Goal: Information Seeking & Learning: Learn about a topic

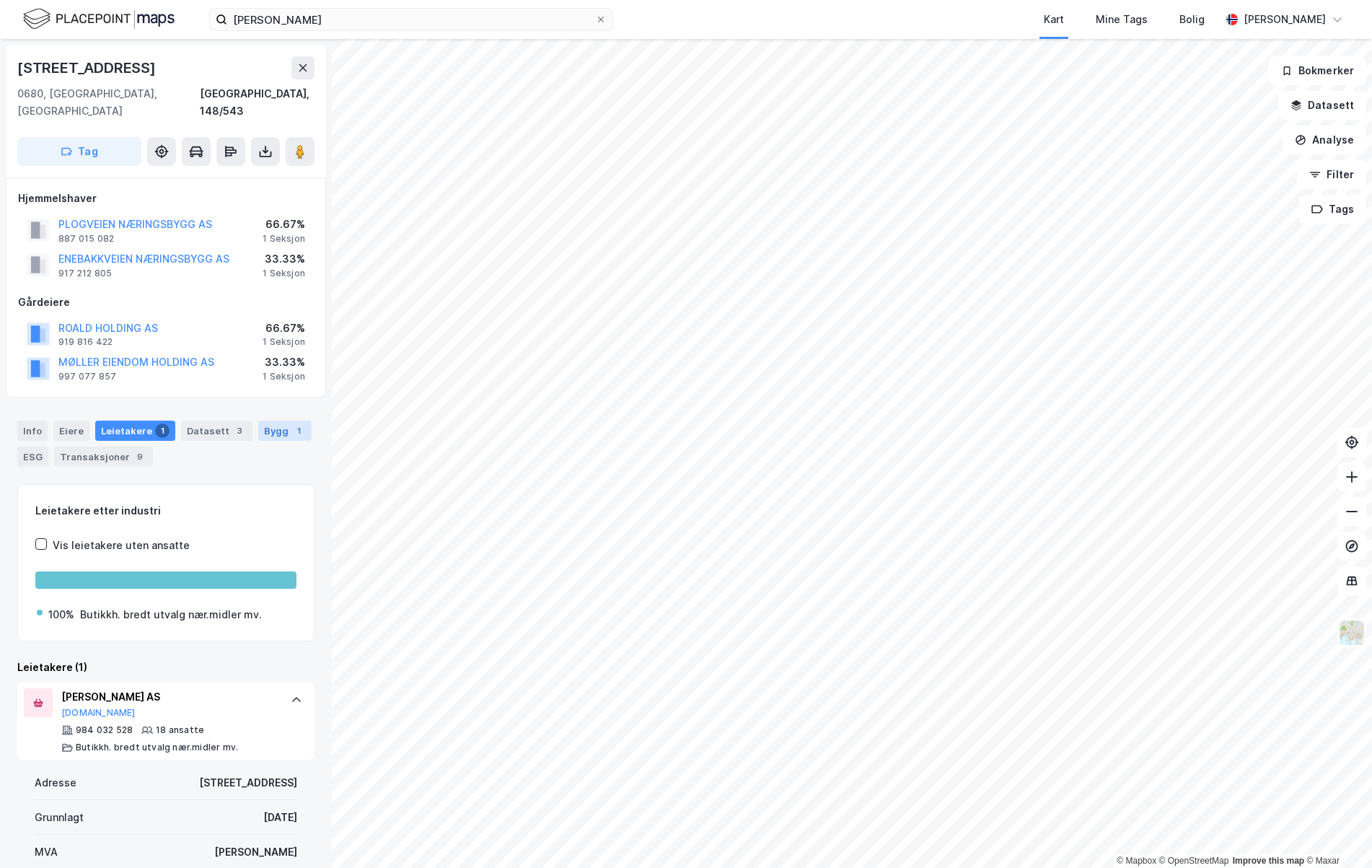
click at [292, 424] on div "1" at bounding box center [299, 431] width 14 height 14
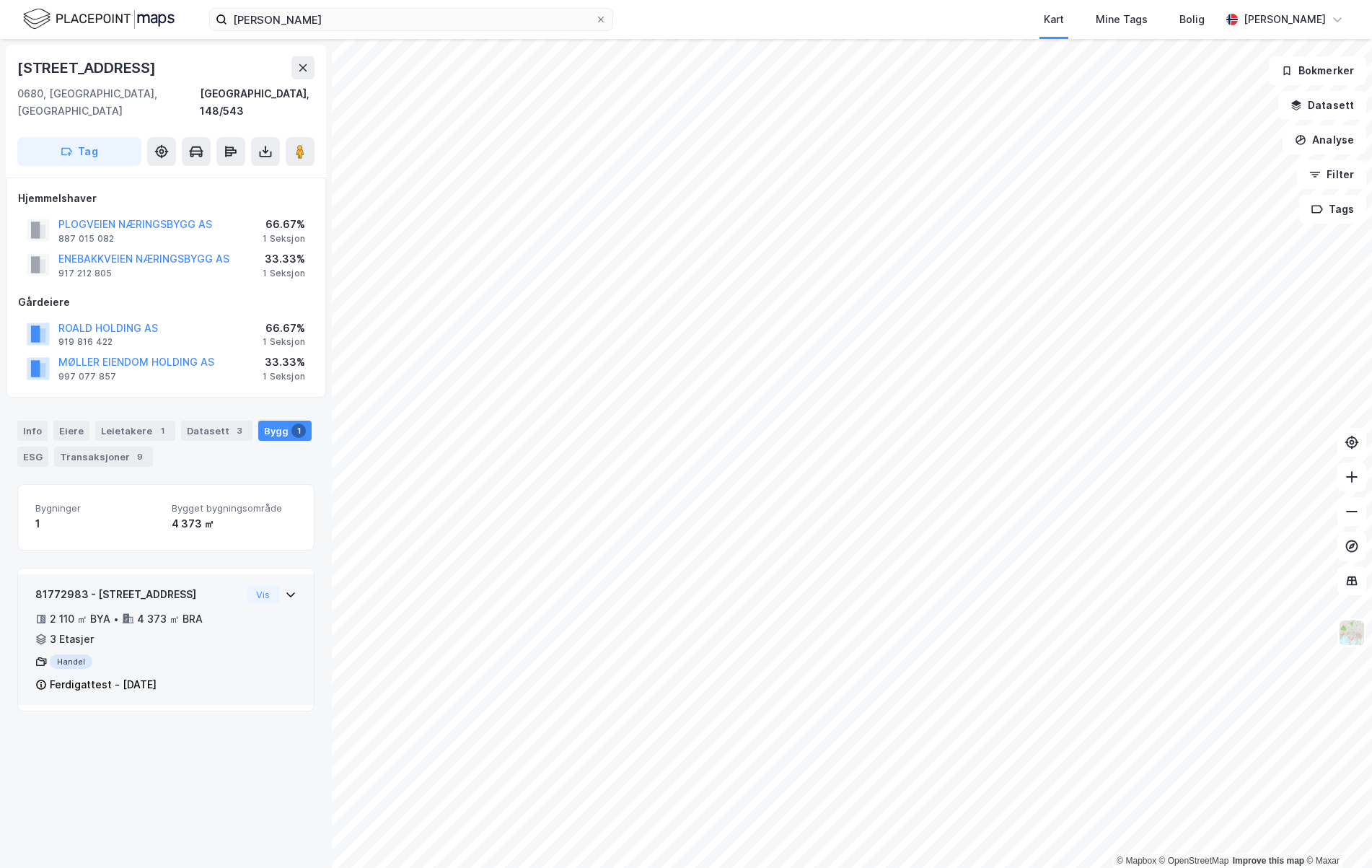
click at [128, 586] on div "81772983 - [STREET_ADDRESS]" at bounding box center [138, 594] width 205 height 17
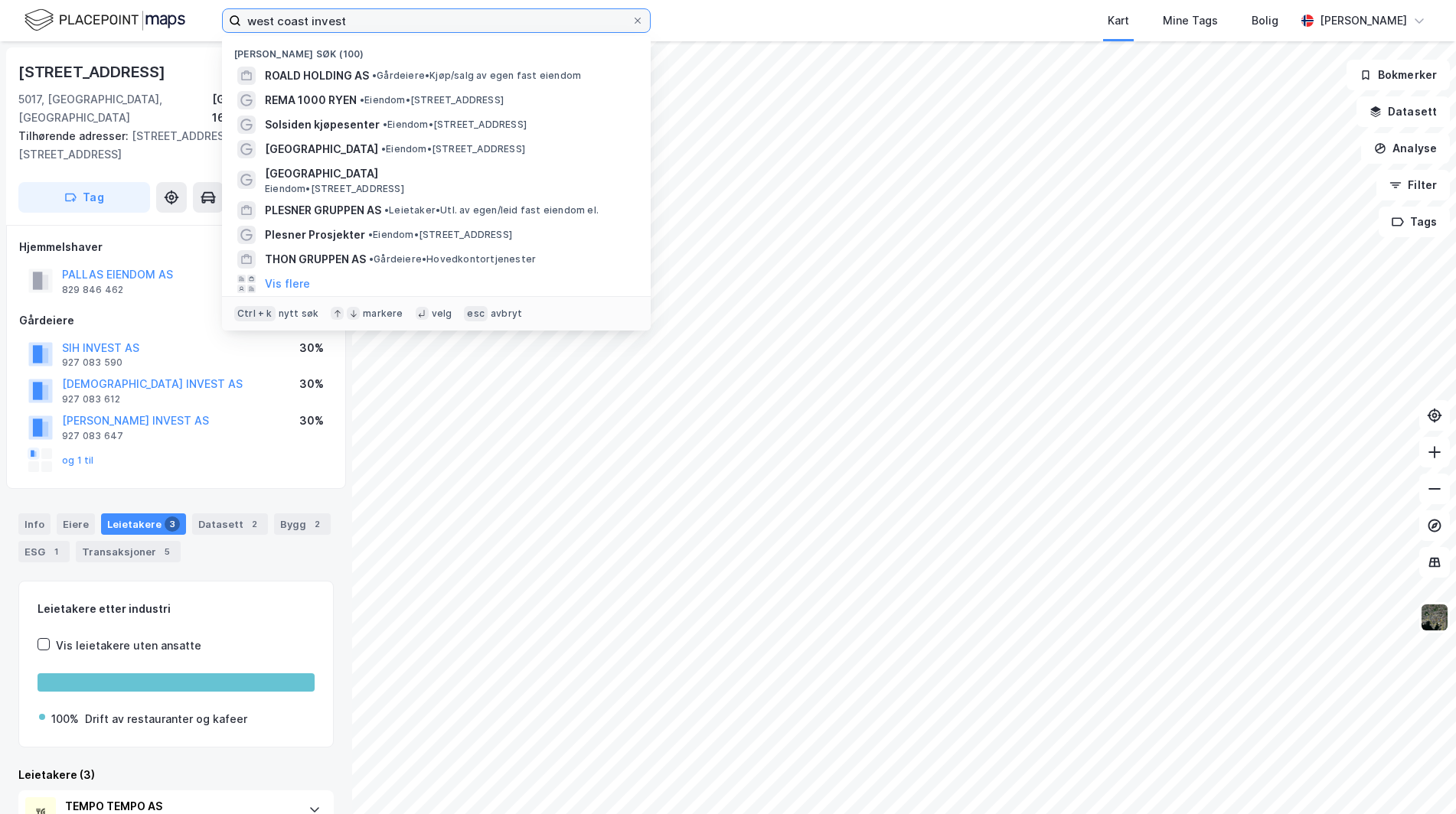
click at [362, 16] on input "west coast invest" at bounding box center [436, 21] width 390 height 23
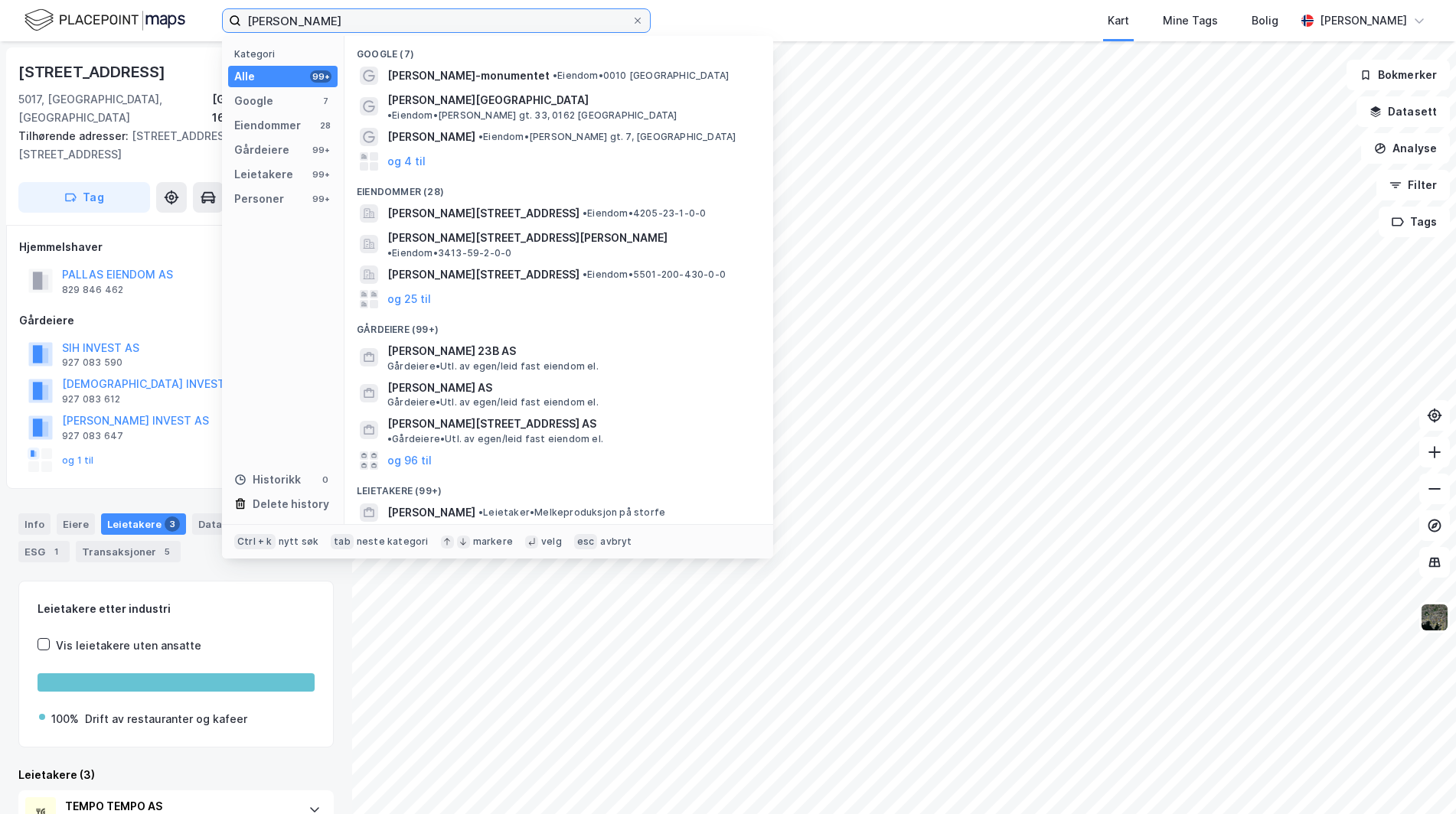
click at [386, 21] on input "karl johan" at bounding box center [436, 21] width 390 height 23
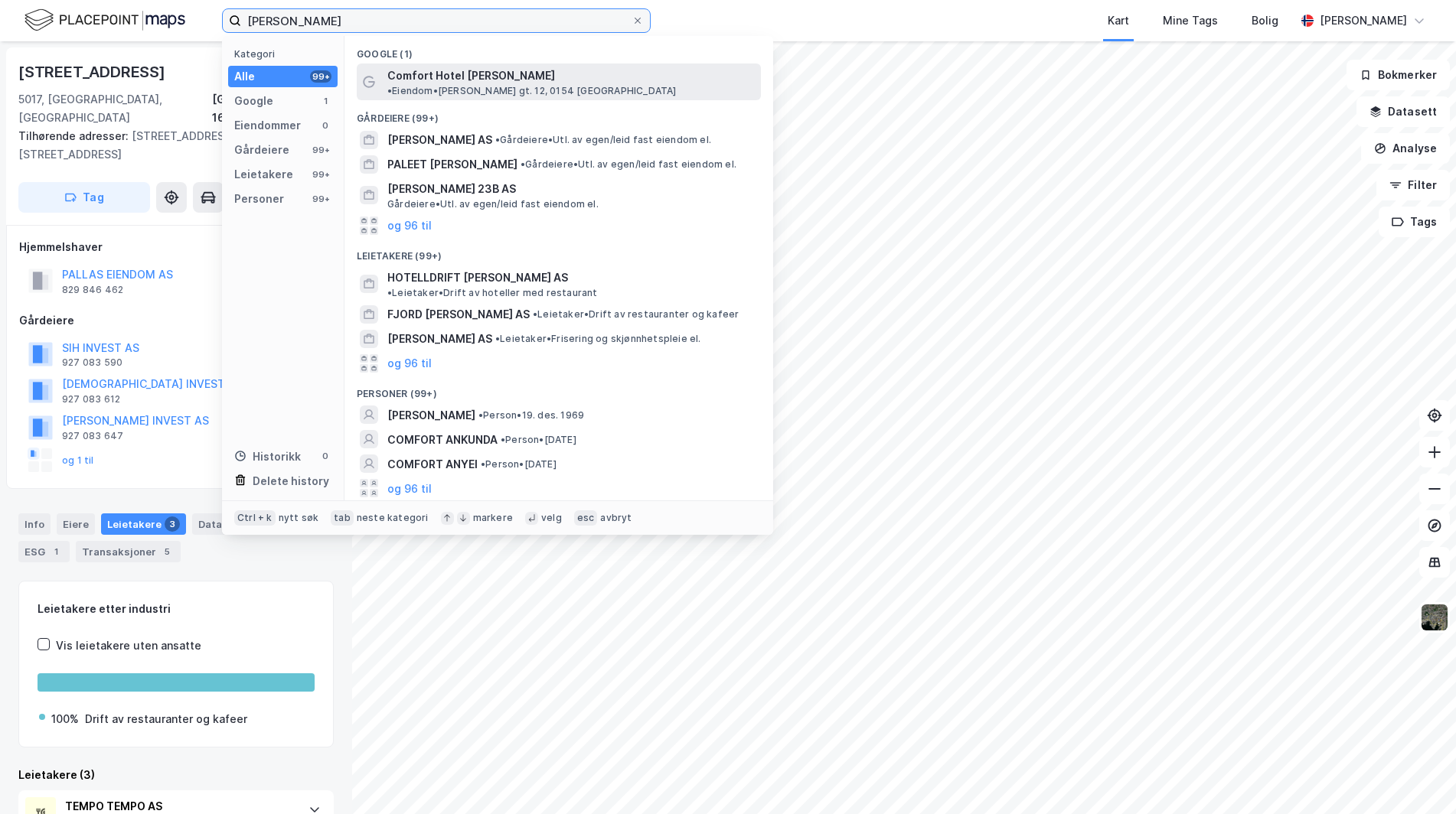
type input "karl johan comfort"
click at [444, 72] on span "Comfort Hotel Karl Johan" at bounding box center [471, 75] width 168 height 18
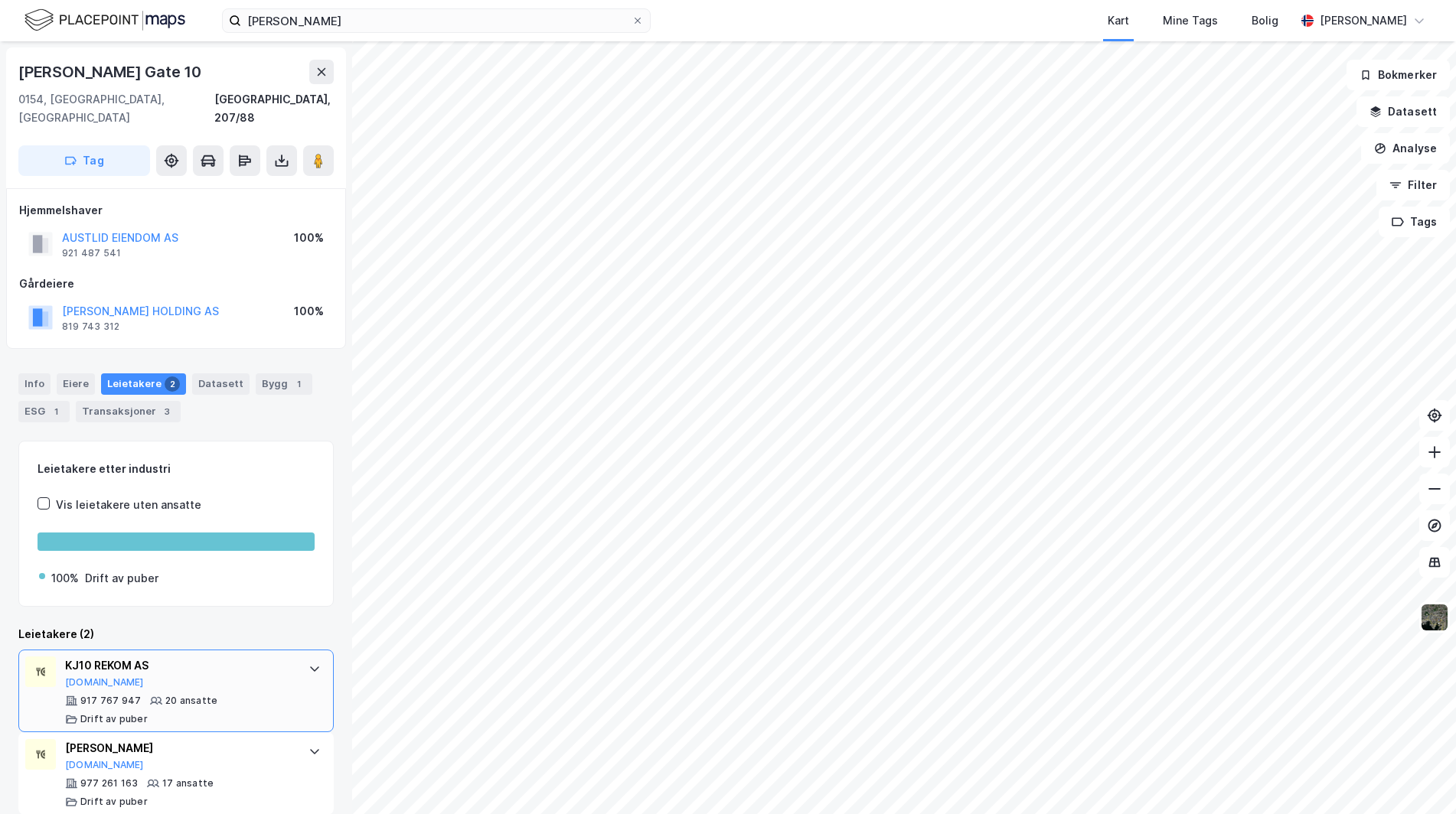
scroll to position [1, 0]
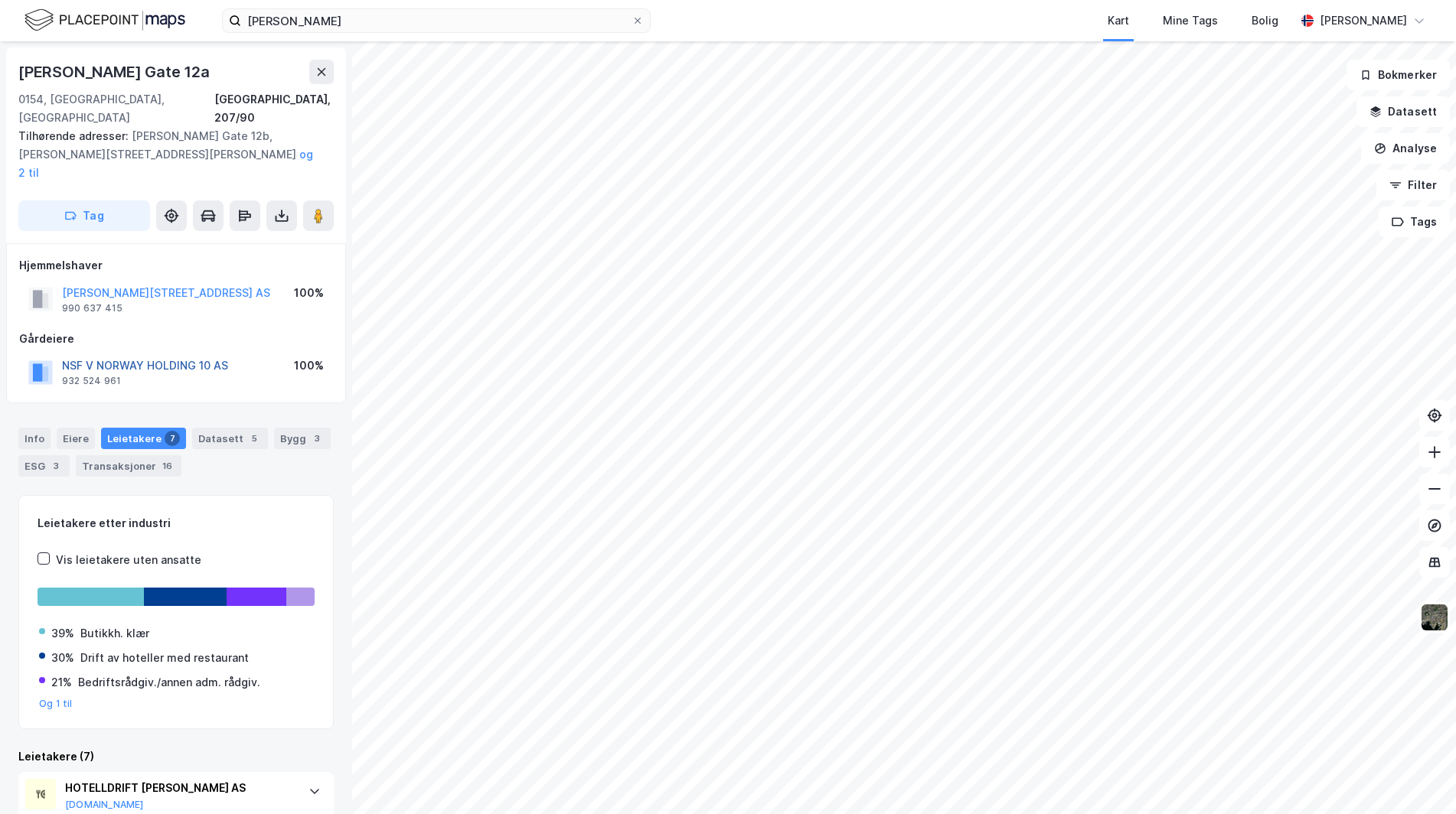
click at [0, 0] on button "NSF V NORWAY HOLDING 10 AS" at bounding box center [0, 0] width 0 height 0
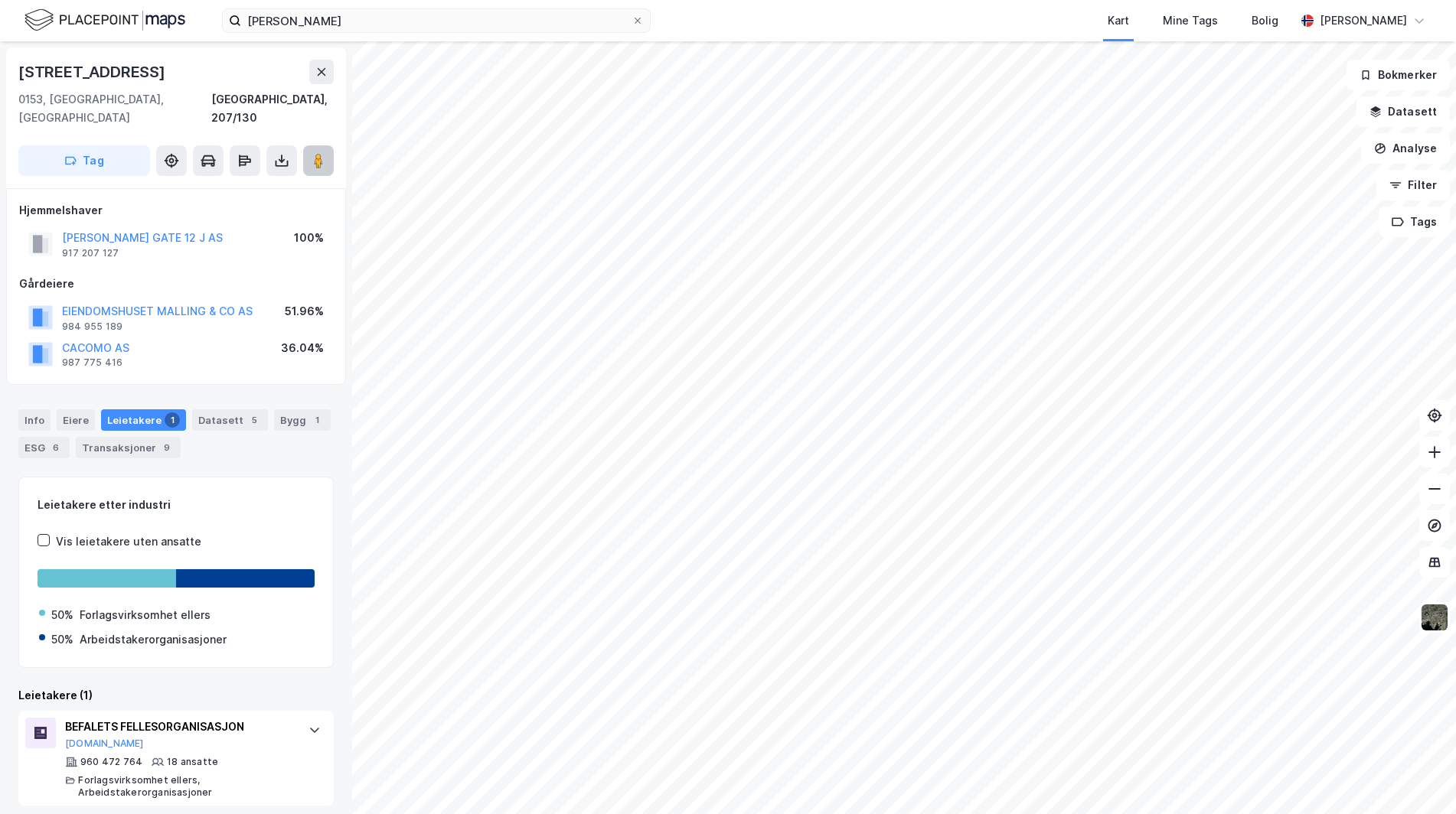
click at [314, 153] on image at bounding box center [319, 161] width 9 height 15
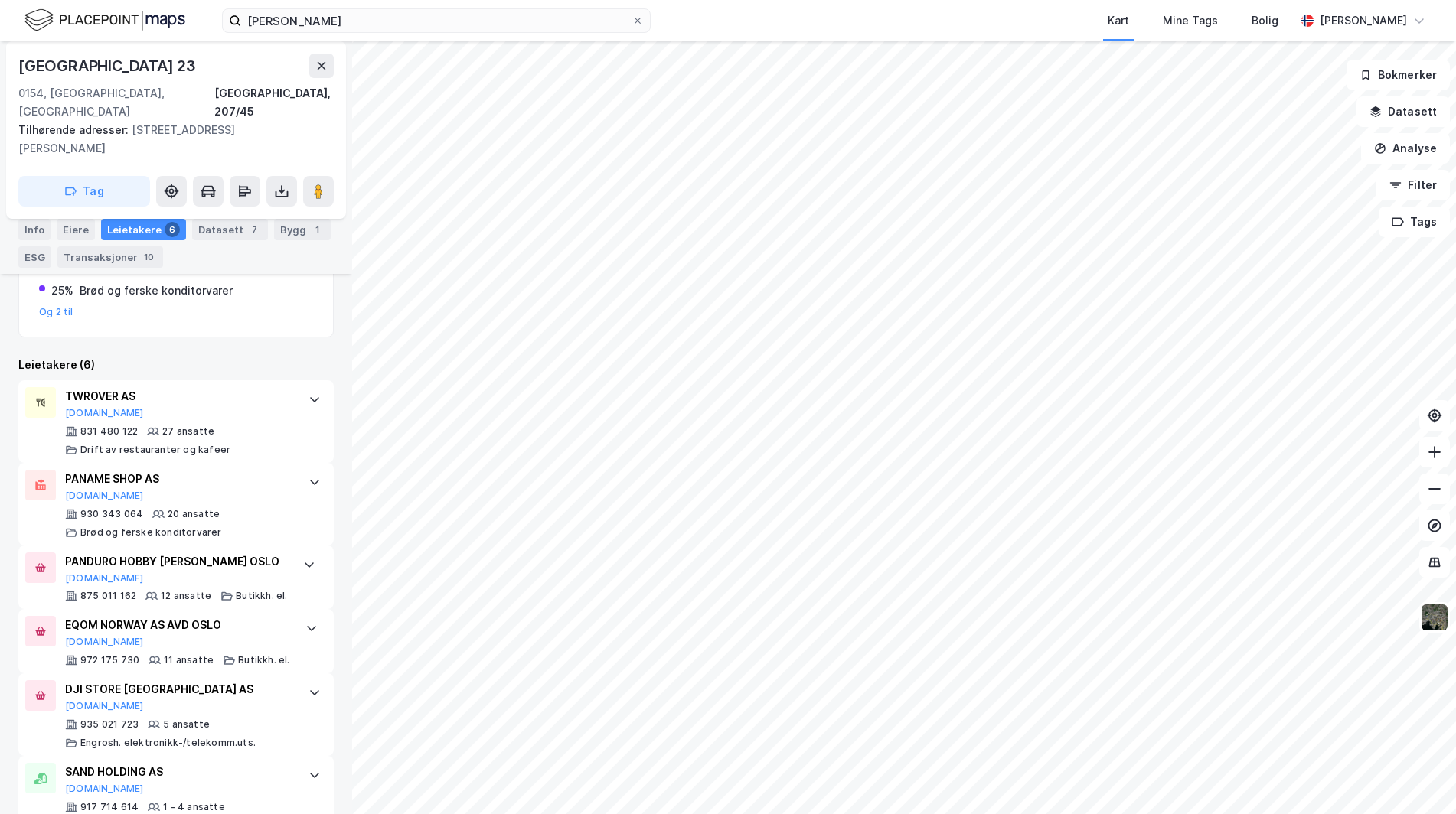
scroll to position [435, 0]
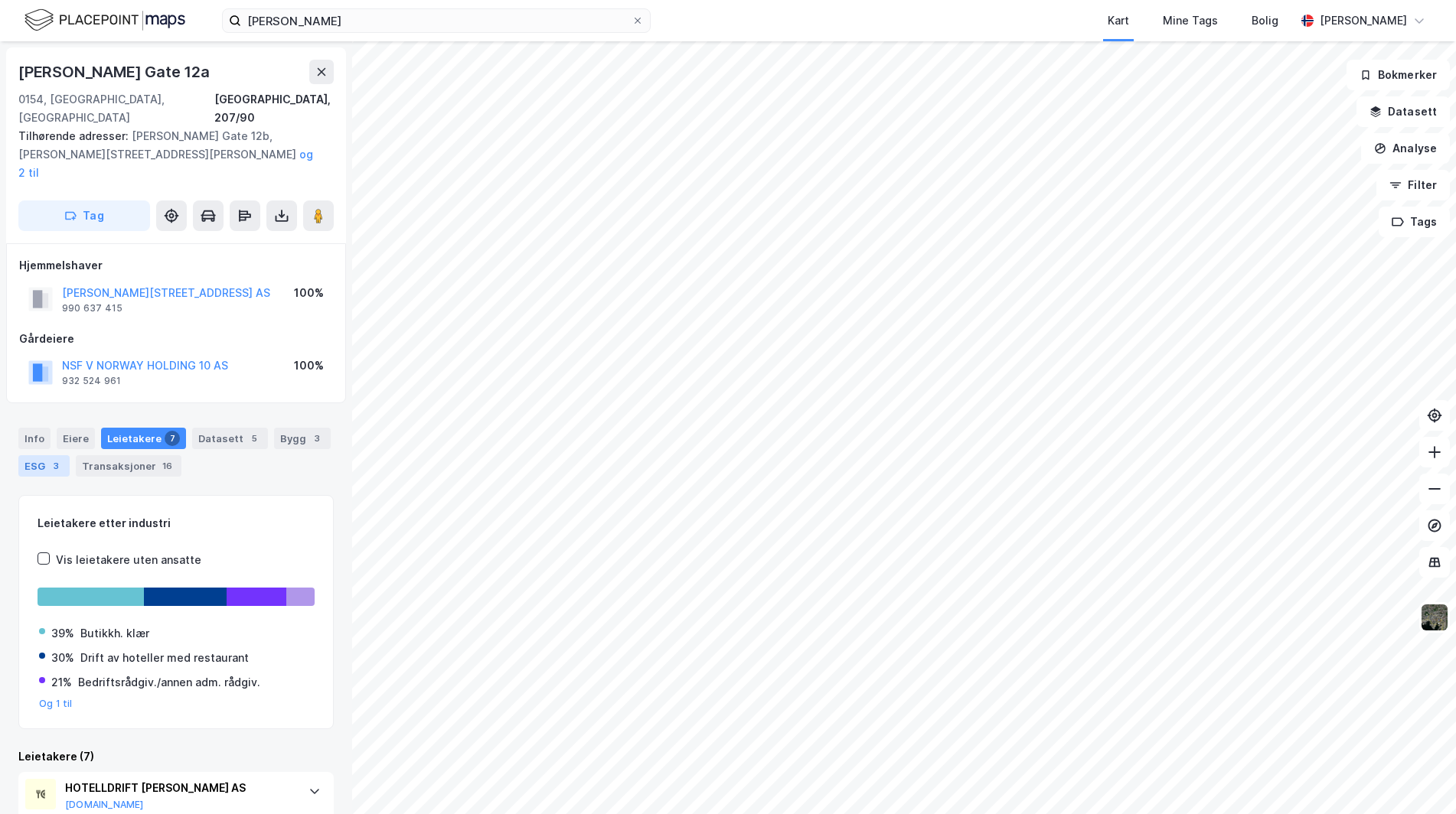
click at [61, 458] on div "3" at bounding box center [56, 466] width 15 height 15
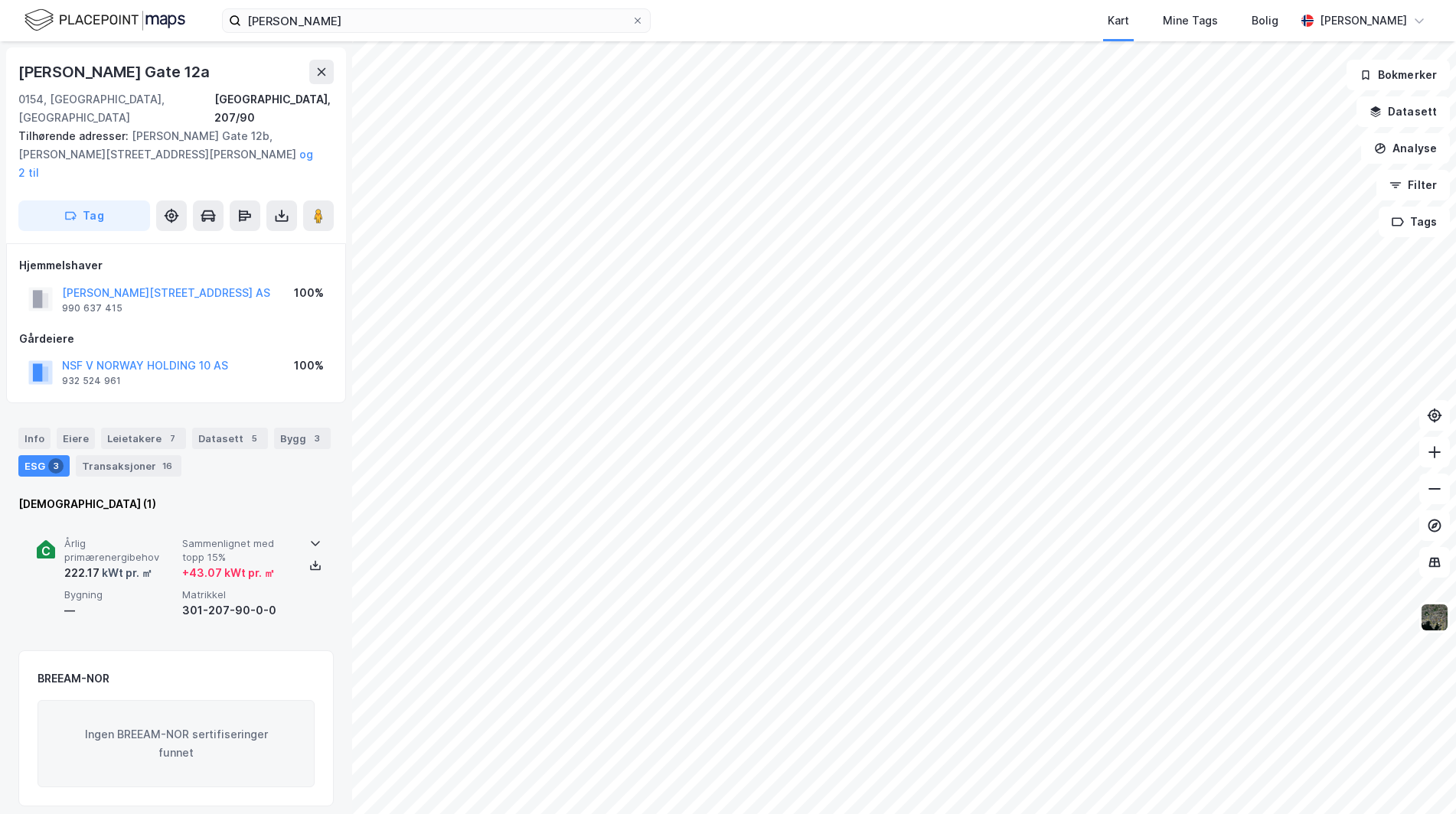
scroll to position [141, 0]
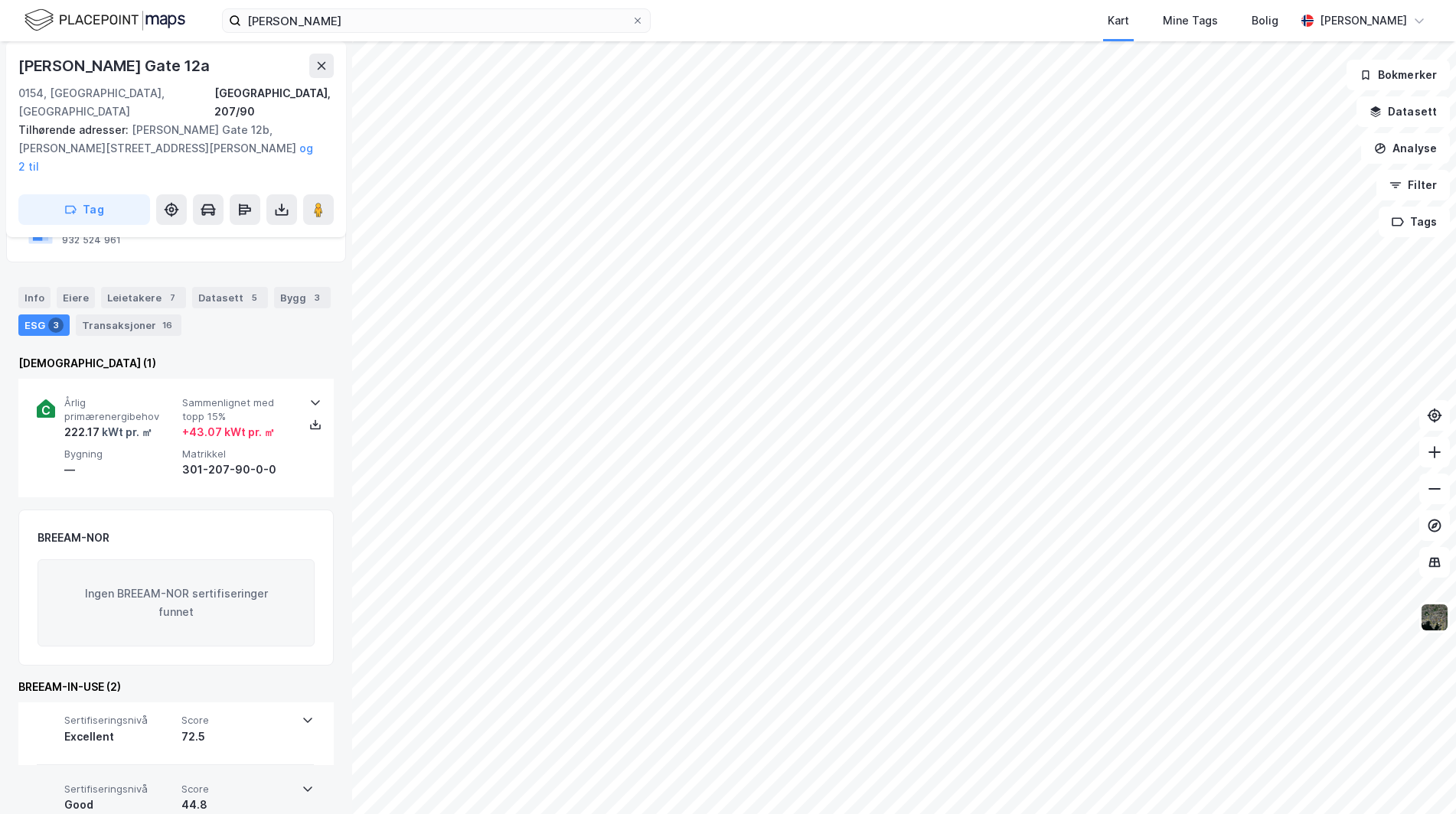
click at [278, 796] on div "44.8" at bounding box center [237, 805] width 111 height 18
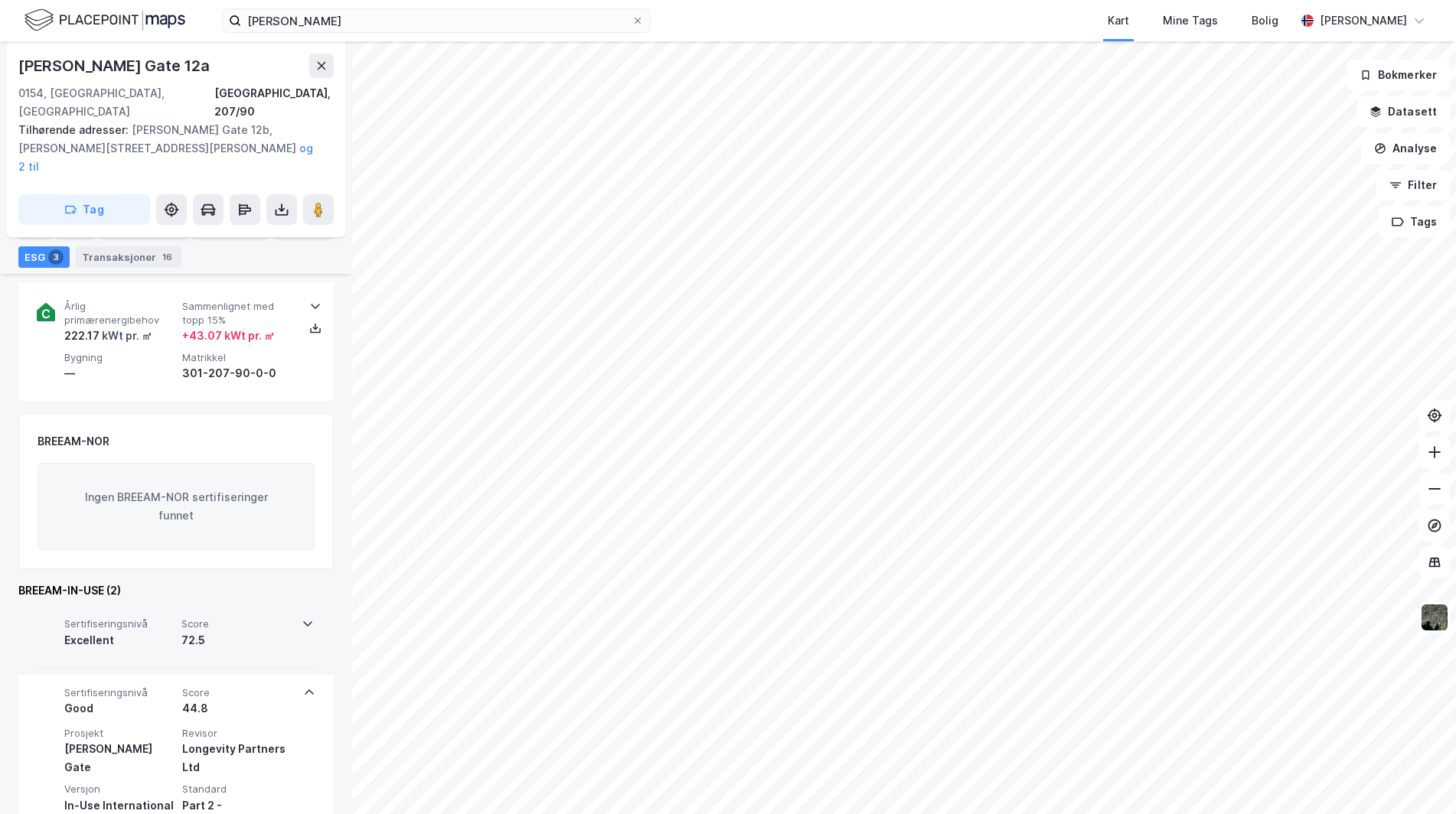
scroll to position [303, 0]
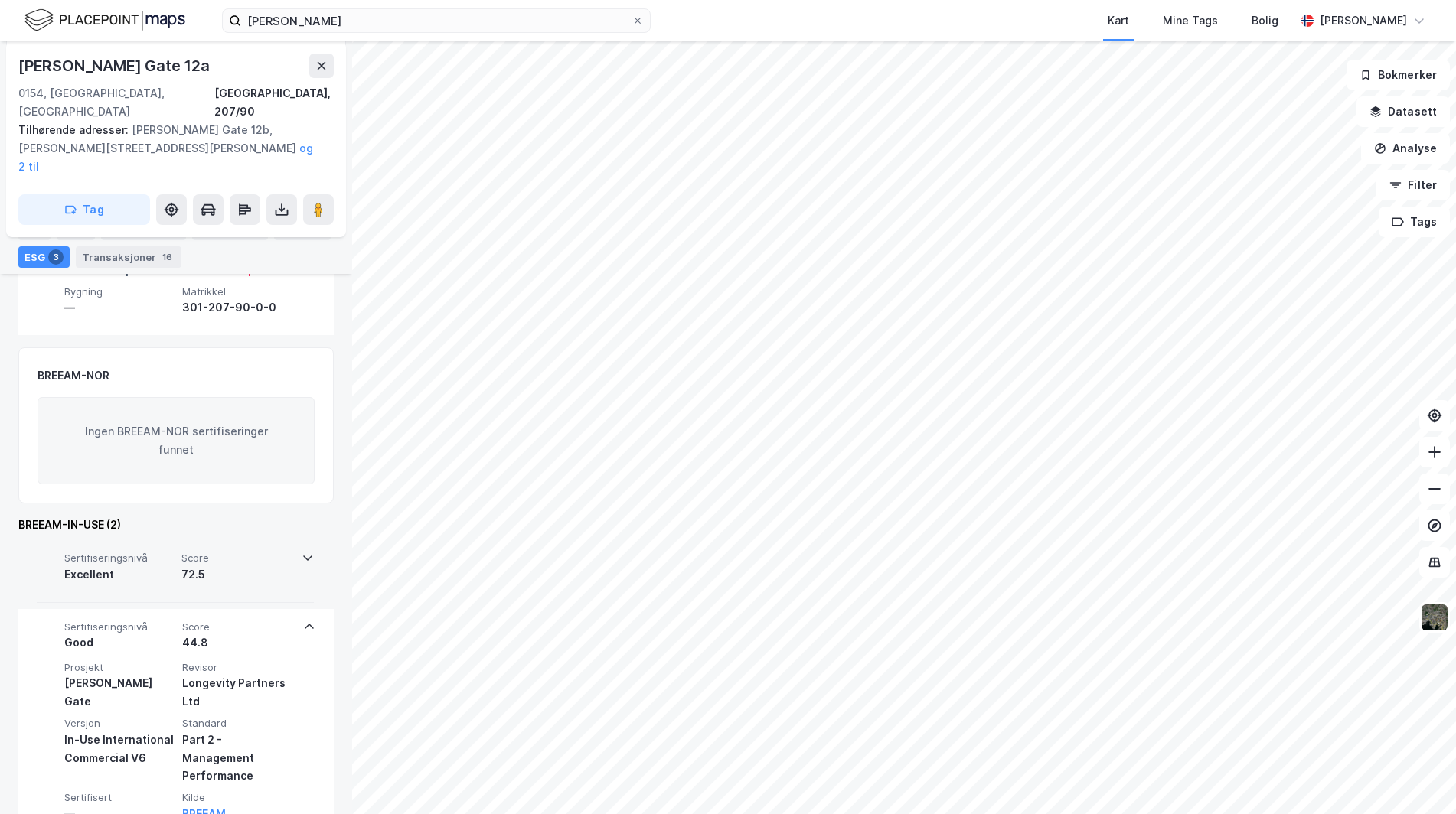
click at [251, 554] on div "Sertifiseringsnivå Excellent Score 72.5" at bounding box center [175, 572] width 277 height 62
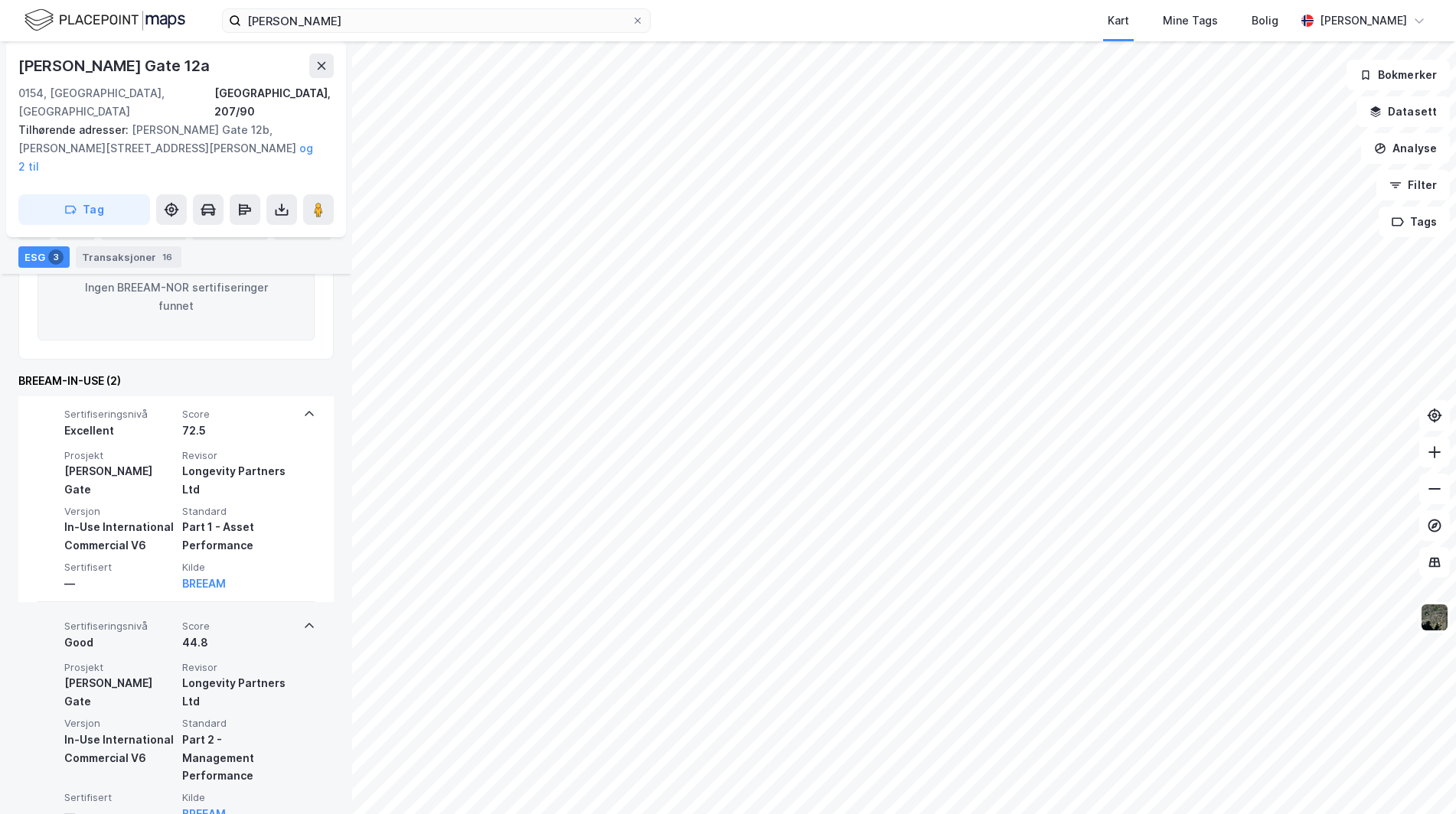
click at [259, 662] on span "Revisor" at bounding box center [238, 668] width 112 height 13
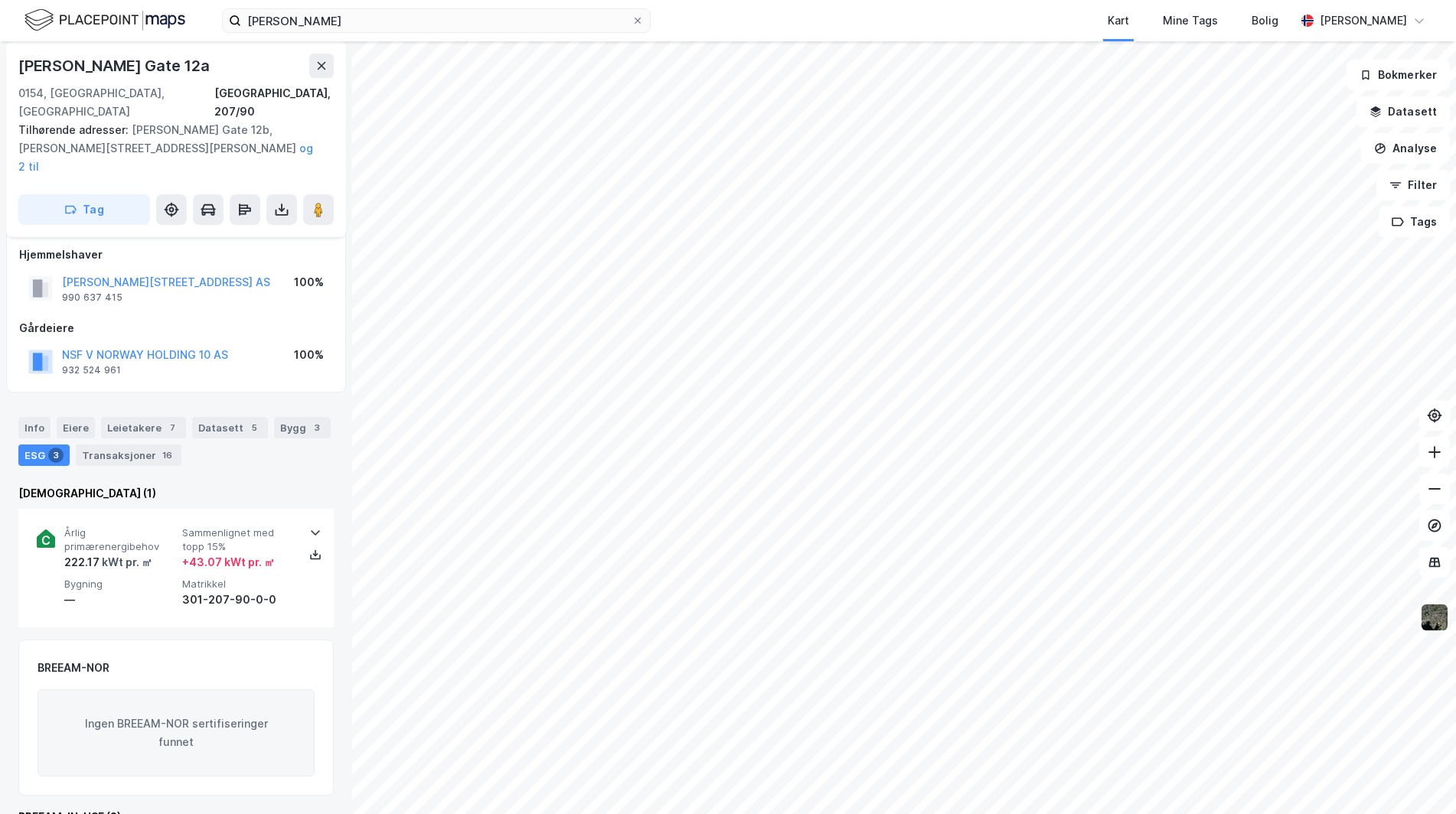
scroll to position [0, 0]
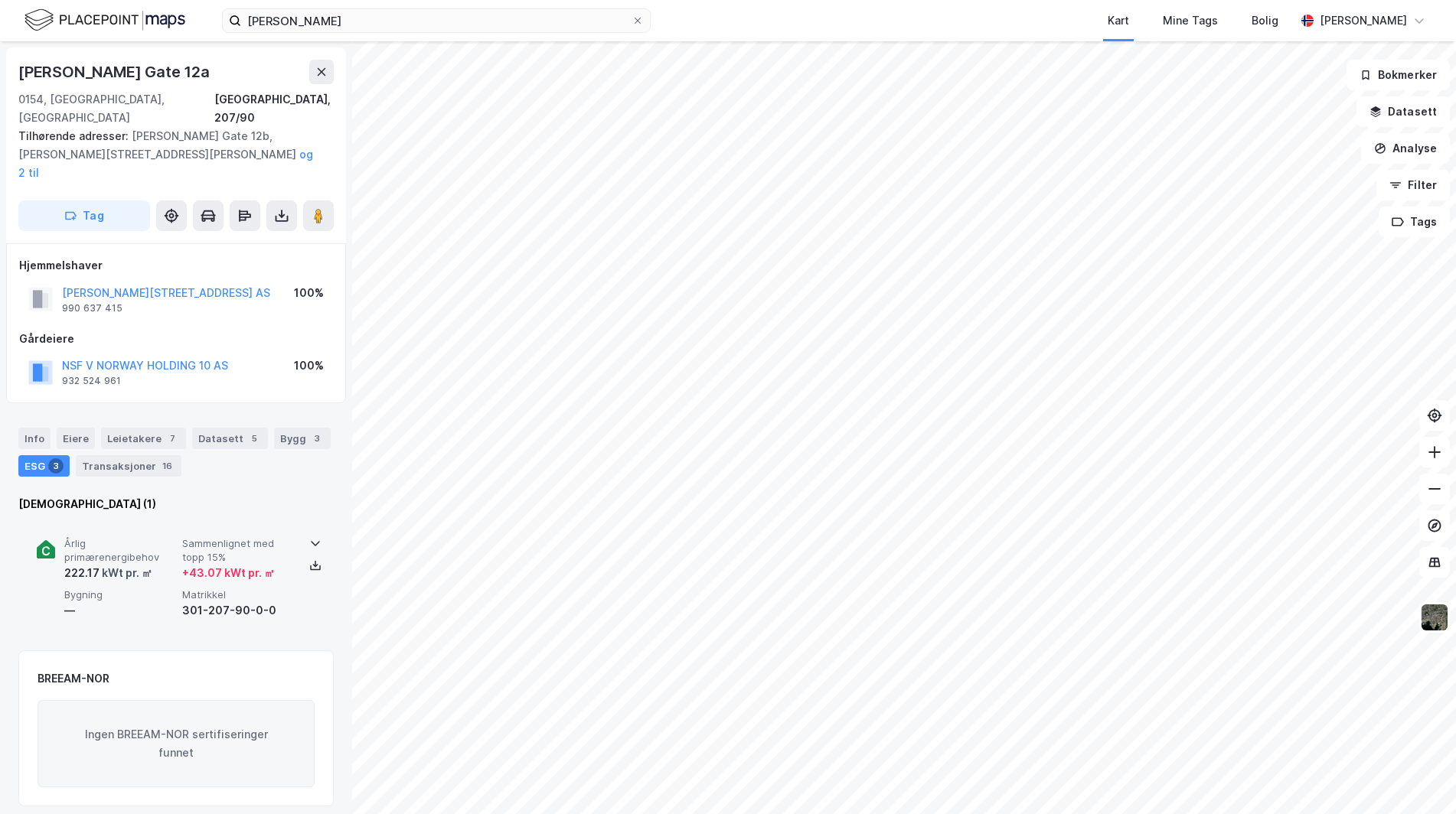
click at [294, 520] on div "Årlig primærenergibehov 222.17 kWt pr. ㎡ Sammenlignet med topp 15% + 43.07 kWt …" at bounding box center [176, 578] width 278 height 118
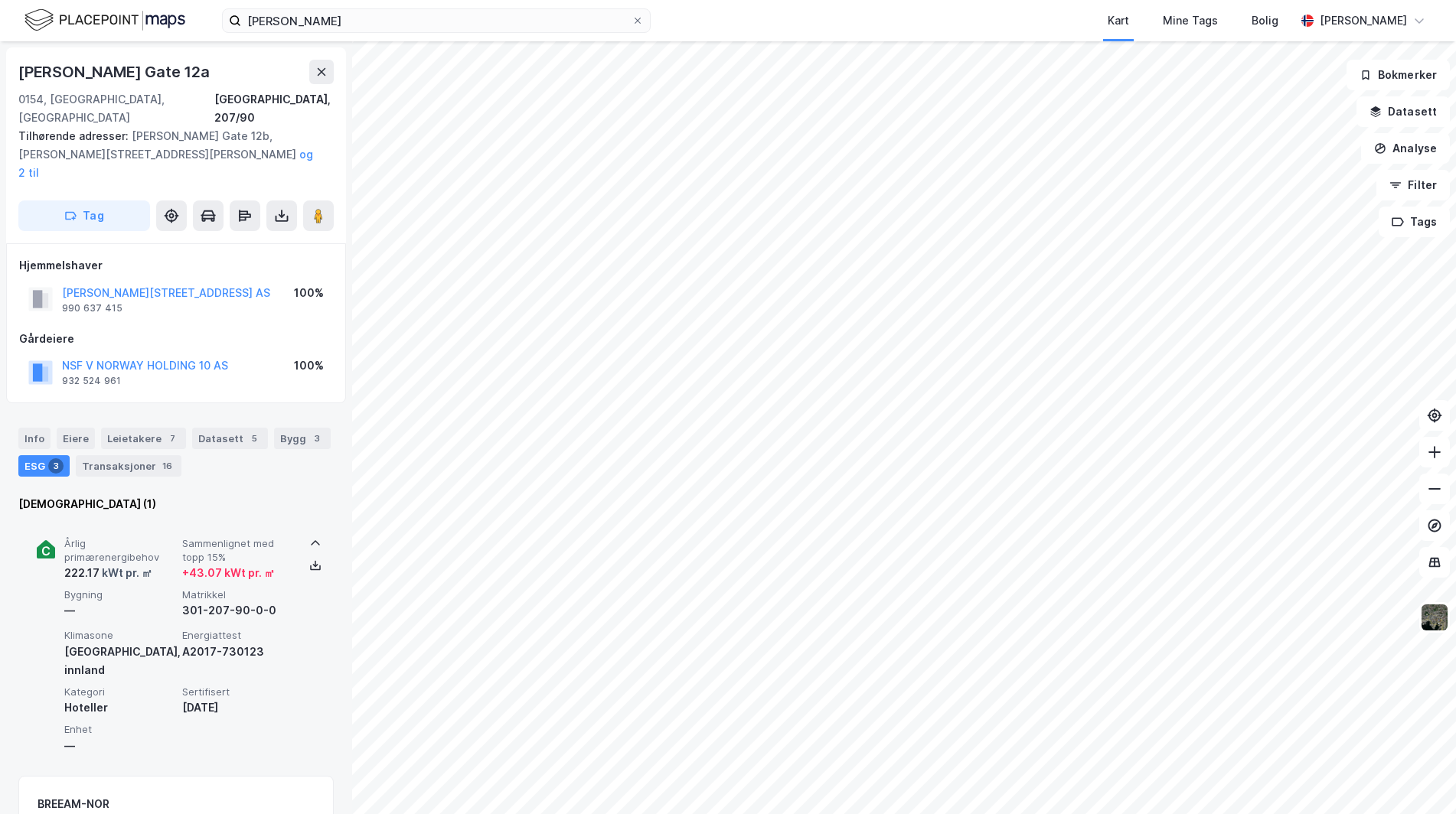
click at [286, 629] on div "Klimasone Sør-Norge, innland Energiattest A2017-730123 Kategori Hoteller Sertif…" at bounding box center [179, 692] width 230 height 126
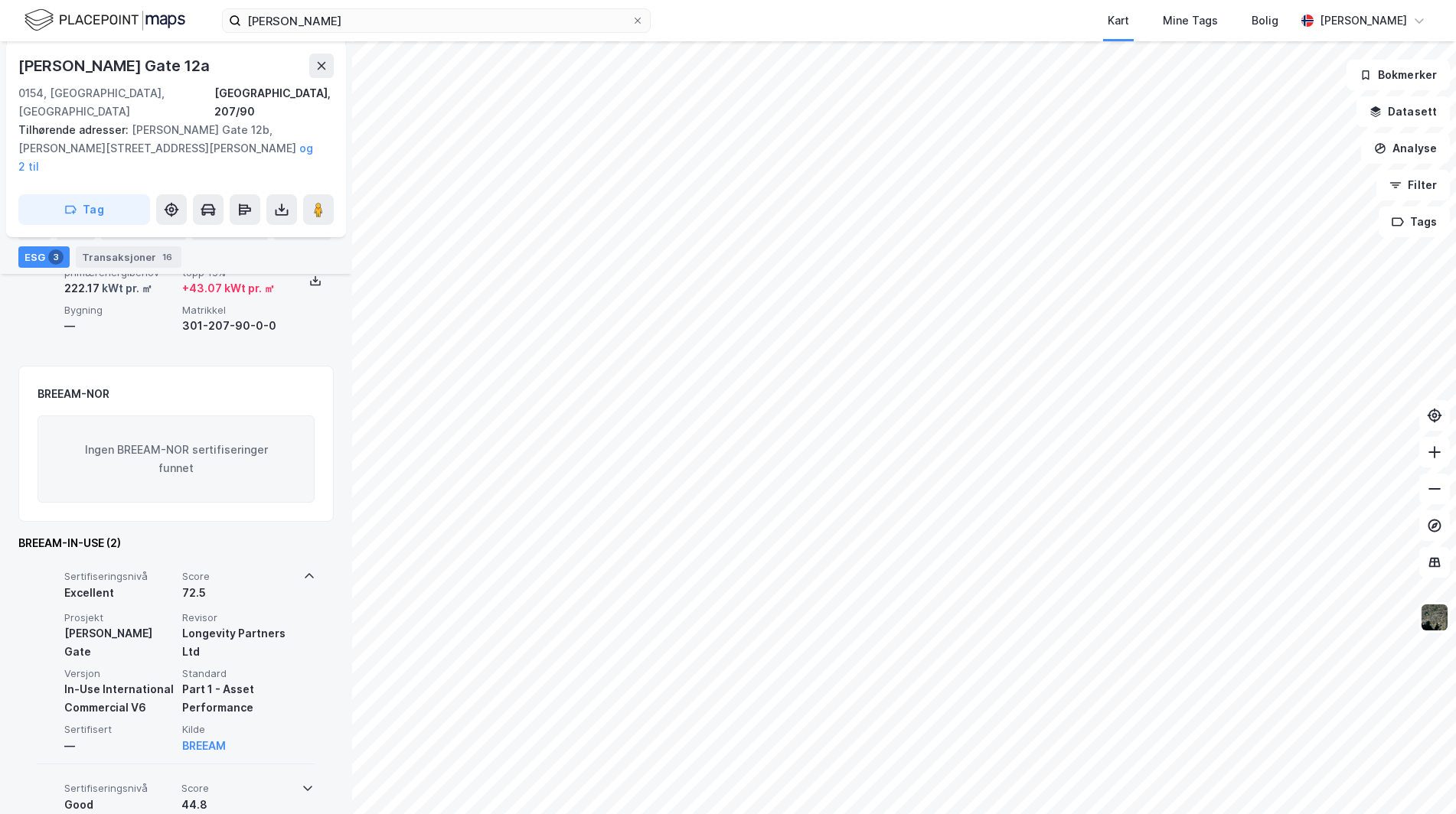
click at [297, 562] on div "Sertifiseringsnivå Excellent Score 72.5 Prosjekt Karl Johans Gate Revisor Longe…" at bounding box center [176, 662] width 278 height 206
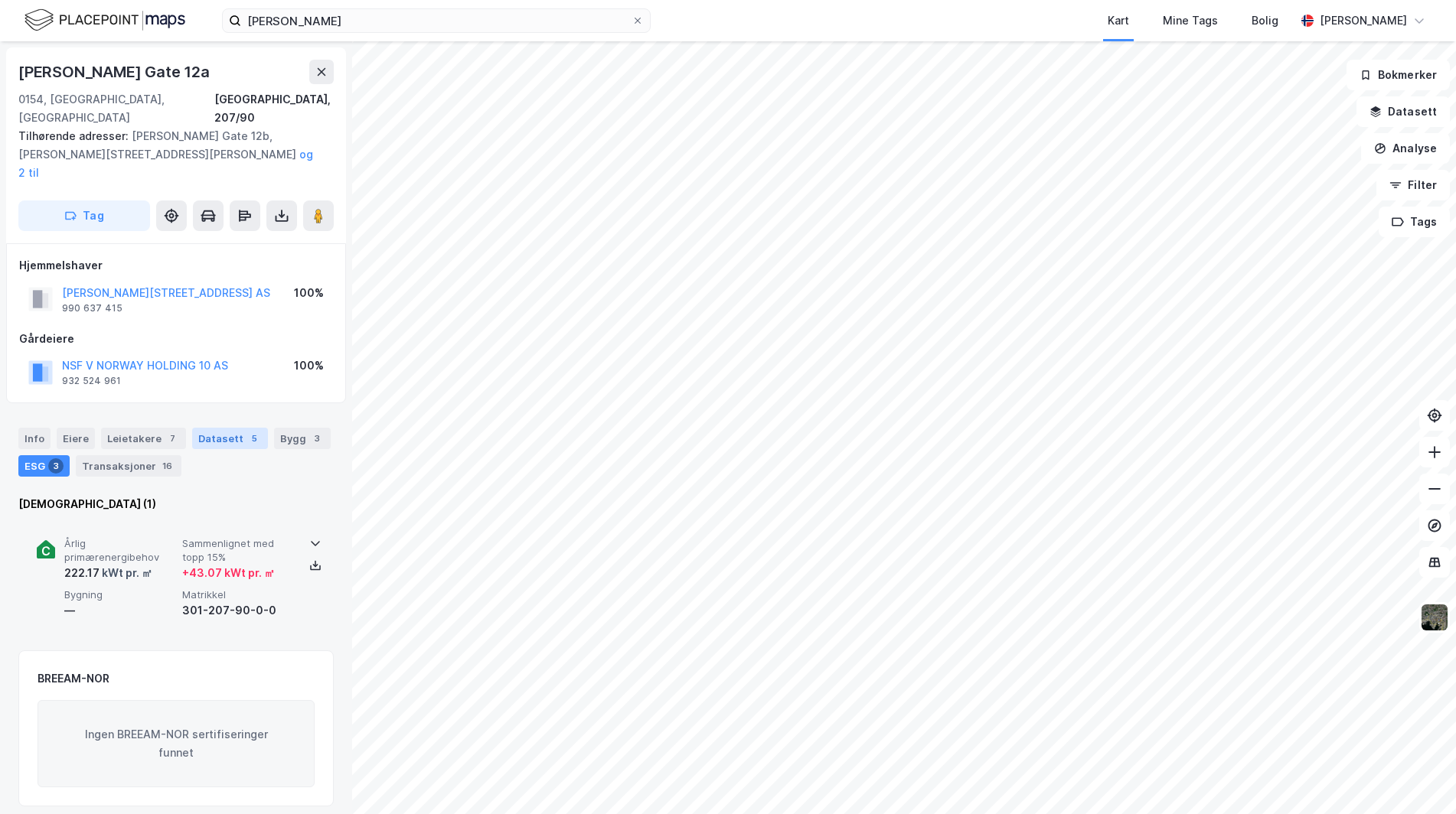
click at [246, 431] on div "5" at bounding box center [254, 438] width 15 height 15
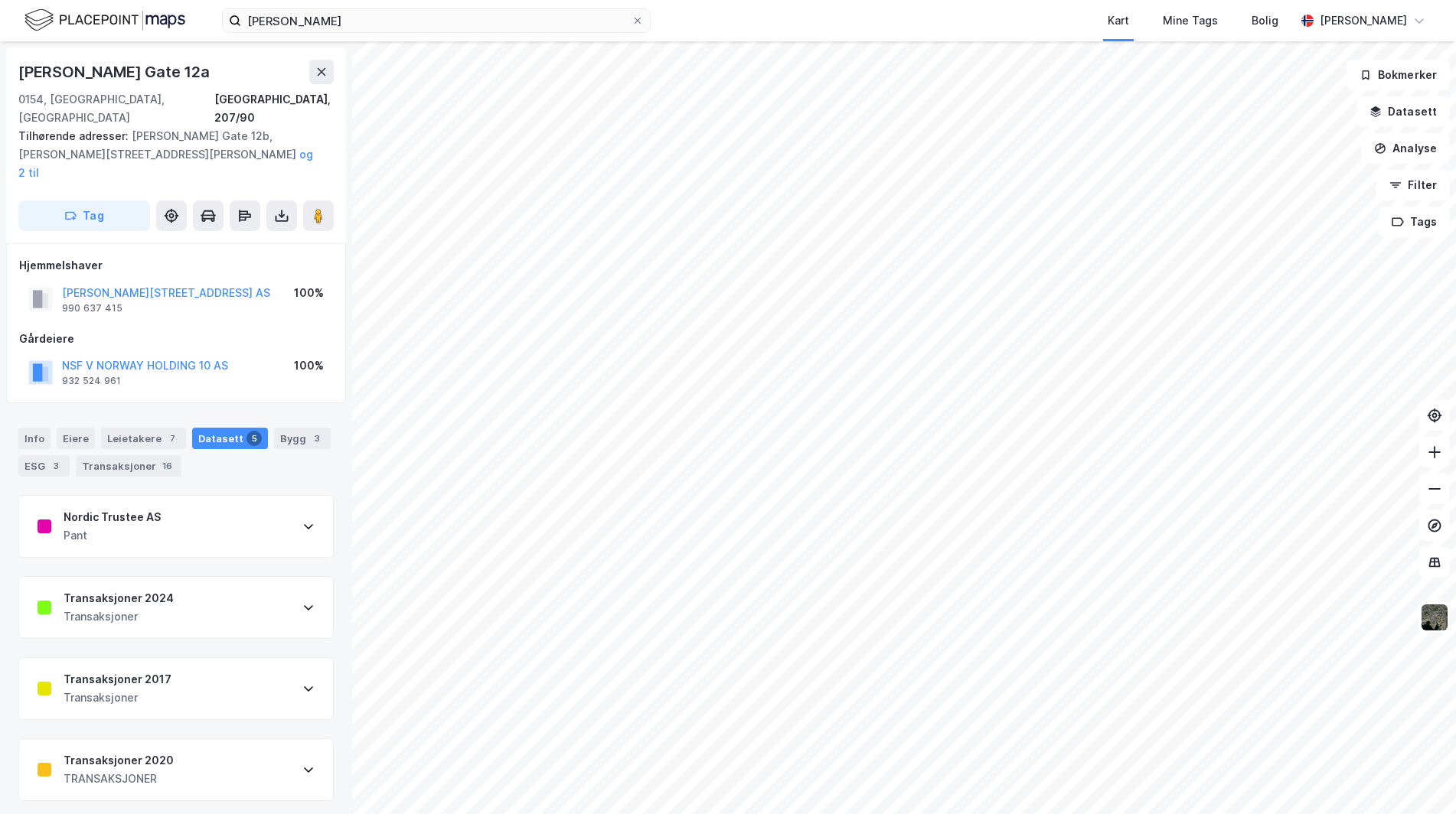
click at [232, 496] on div "Nordic Trustee AS Pant" at bounding box center [176, 526] width 314 height 62
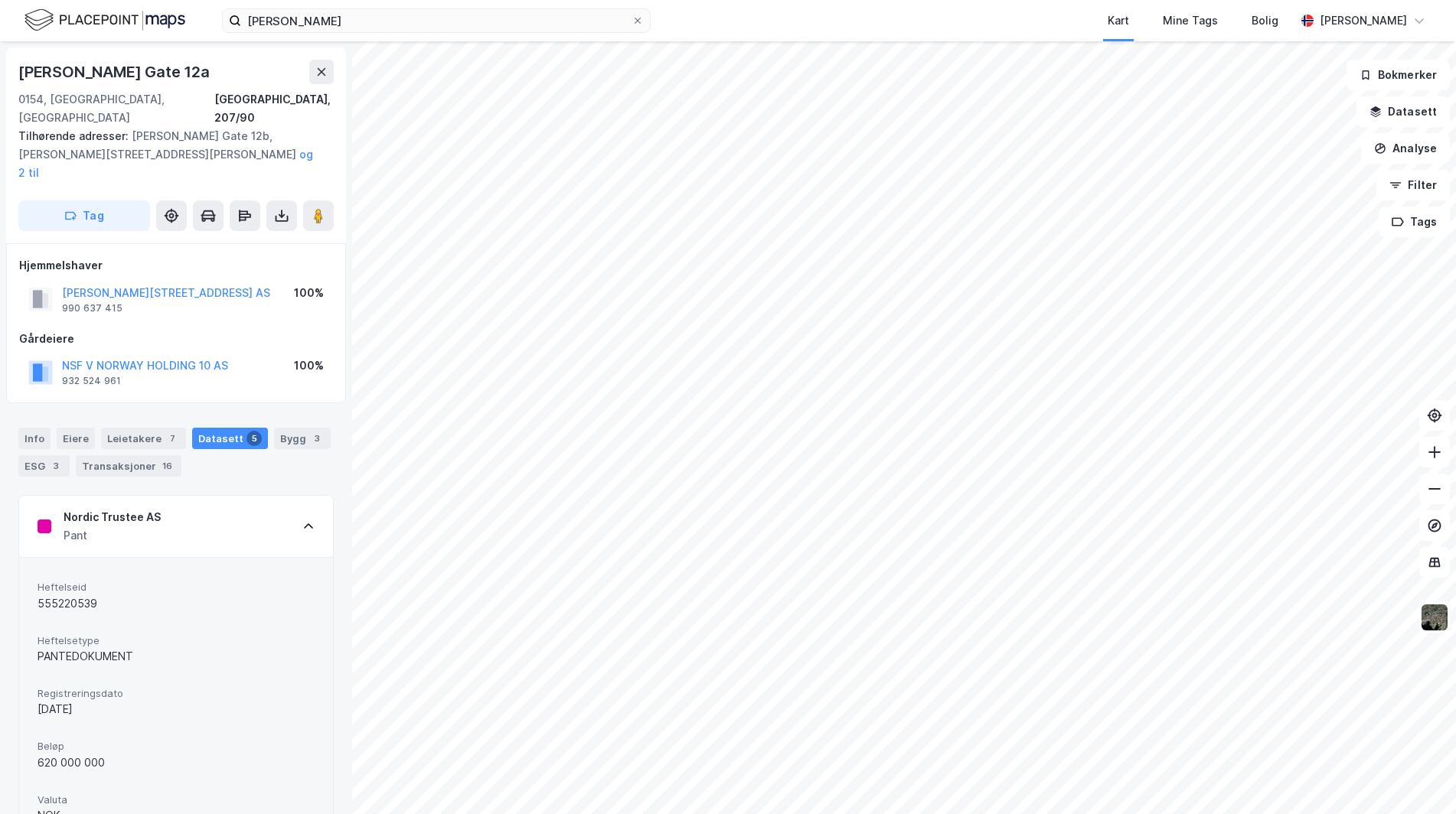
click at [232, 496] on div "Nordic Trustee AS Pant" at bounding box center [176, 526] width 314 height 62
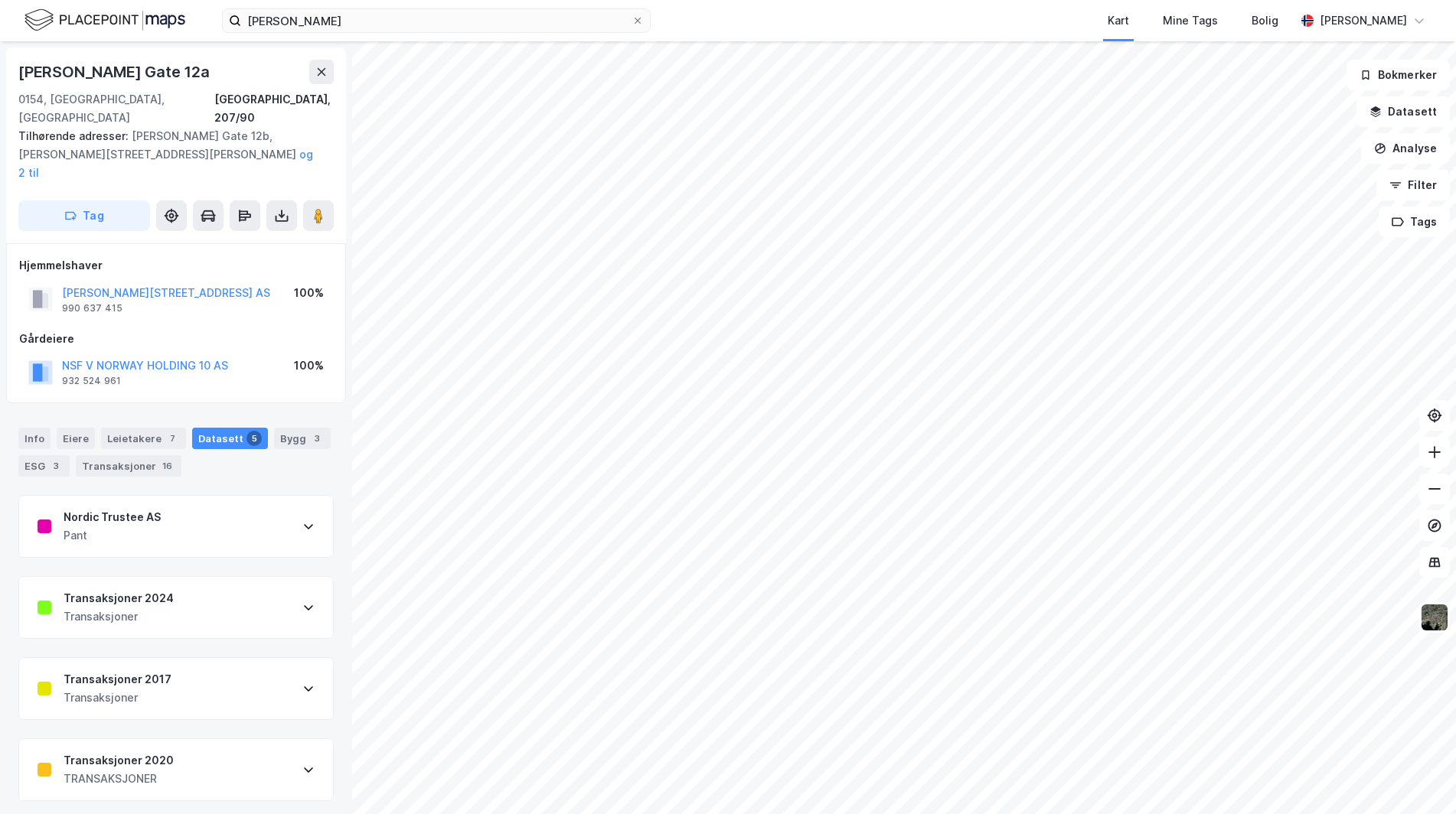
click at [198, 579] on div "Transaksjoner 2024 Transaksjoner" at bounding box center [176, 608] width 314 height 62
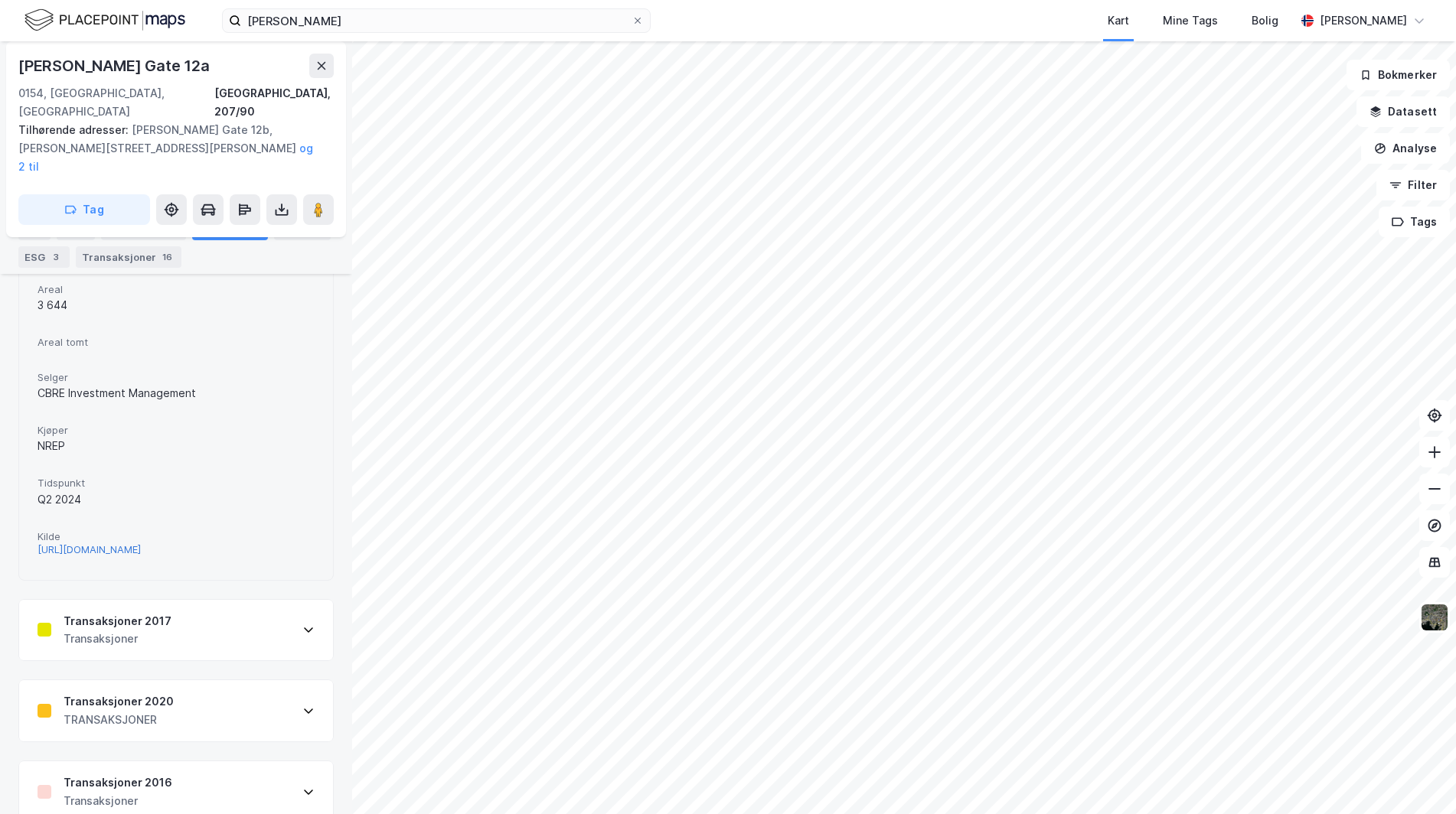
scroll to position [490, 0]
click at [190, 678] on div "Transaksjoner 2020 TRANSAKSJONER" at bounding box center [176, 706] width 314 height 62
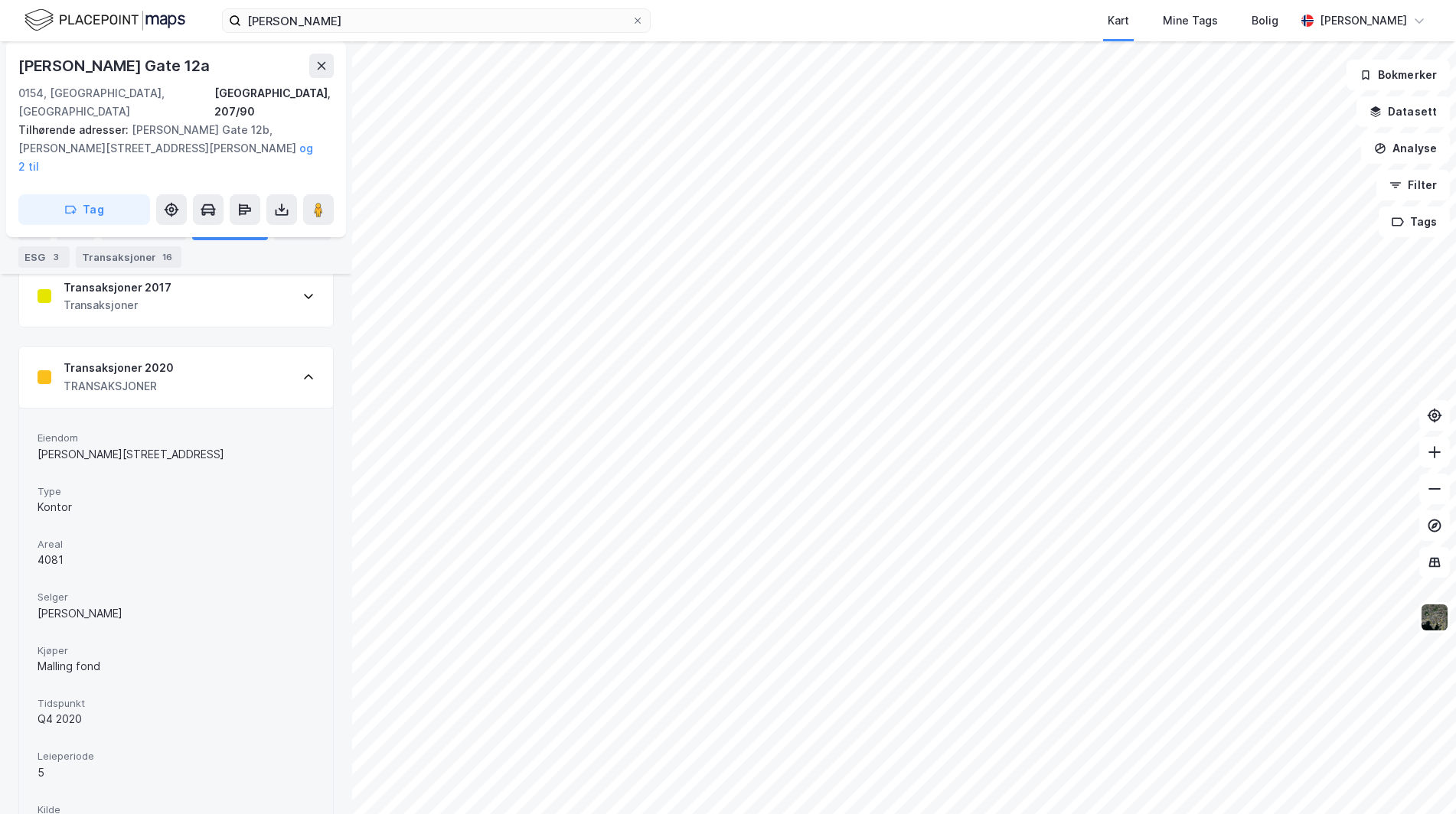
scroll to position [947, 0]
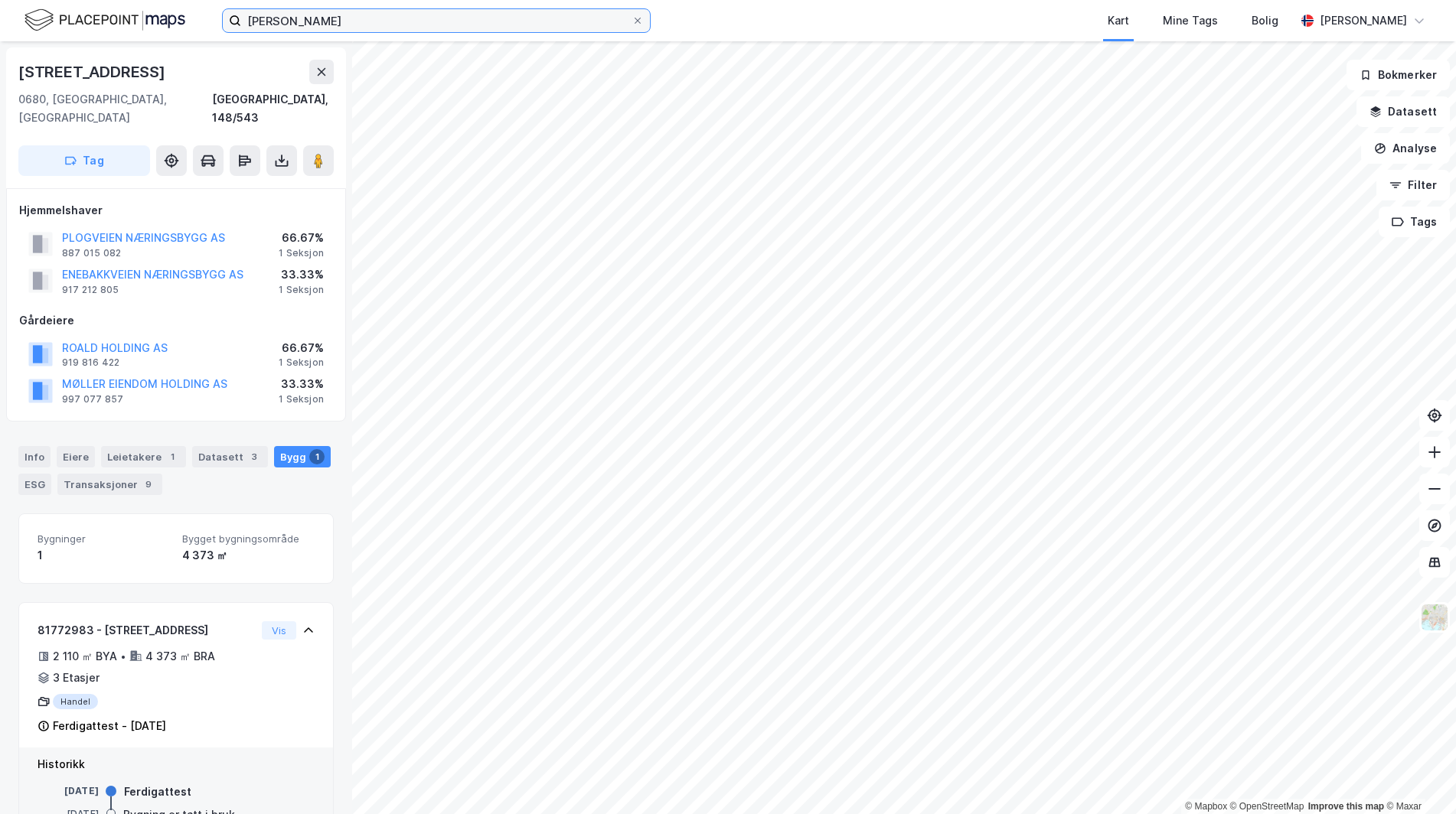
click at [308, 21] on input "[PERSON_NAME]" at bounding box center [436, 21] width 390 height 23
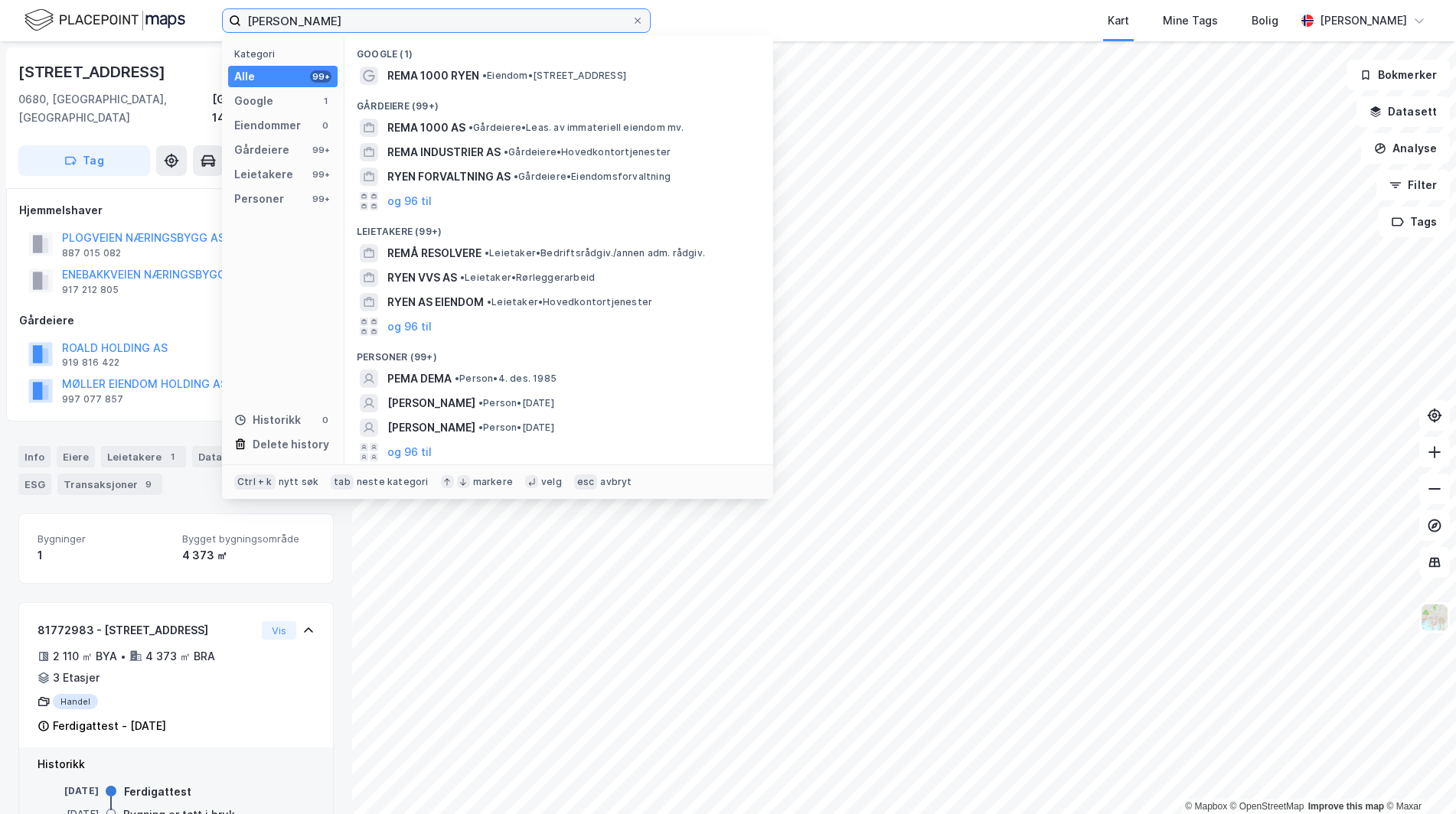
click at [308, 21] on input "[PERSON_NAME]" at bounding box center [436, 21] width 390 height 23
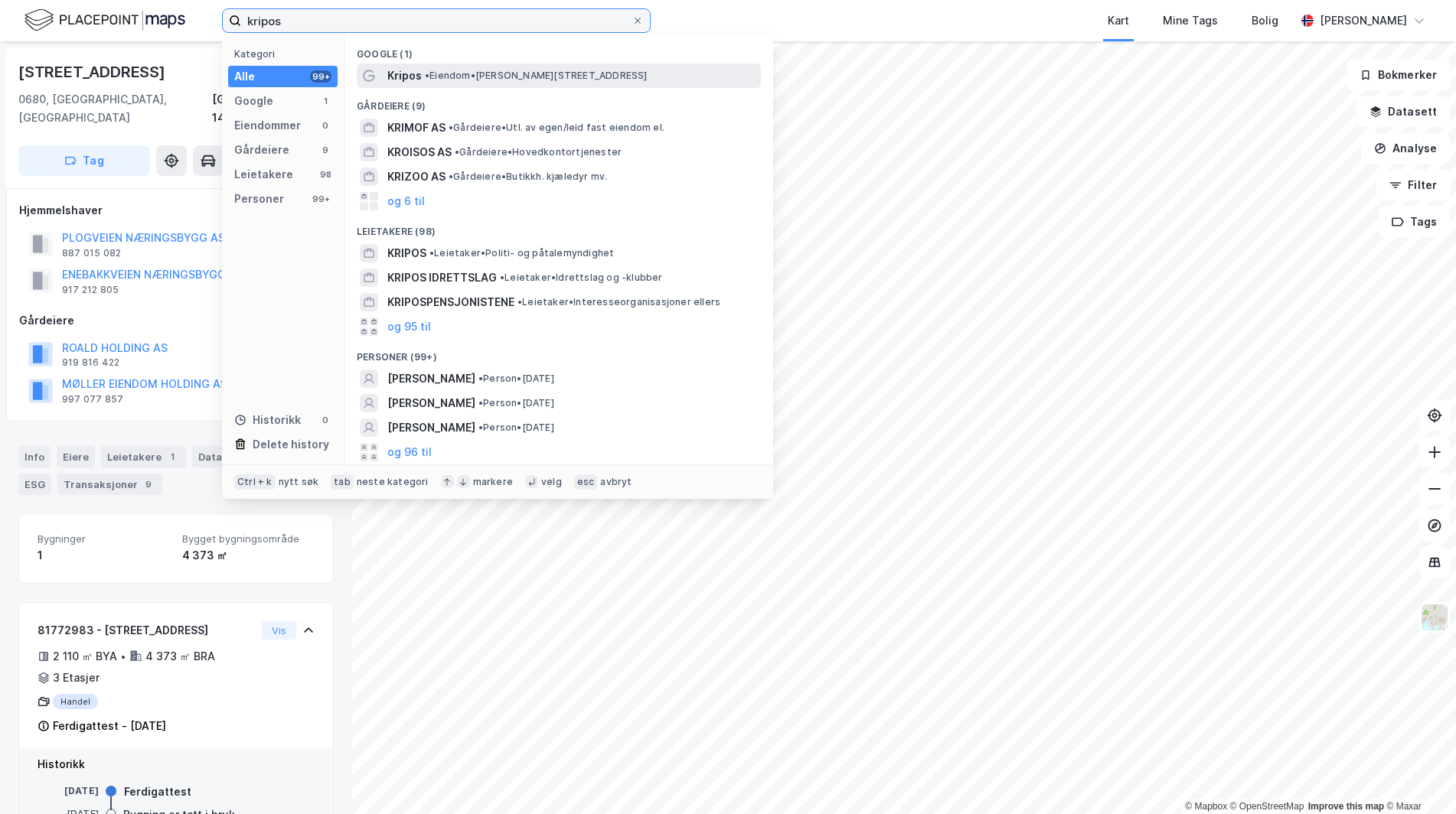
type input "kripos"
click at [448, 66] on div "Kripos • Eiendom • Nils Hansens vei 25, 0667 Oslo" at bounding box center [572, 75] width 370 height 18
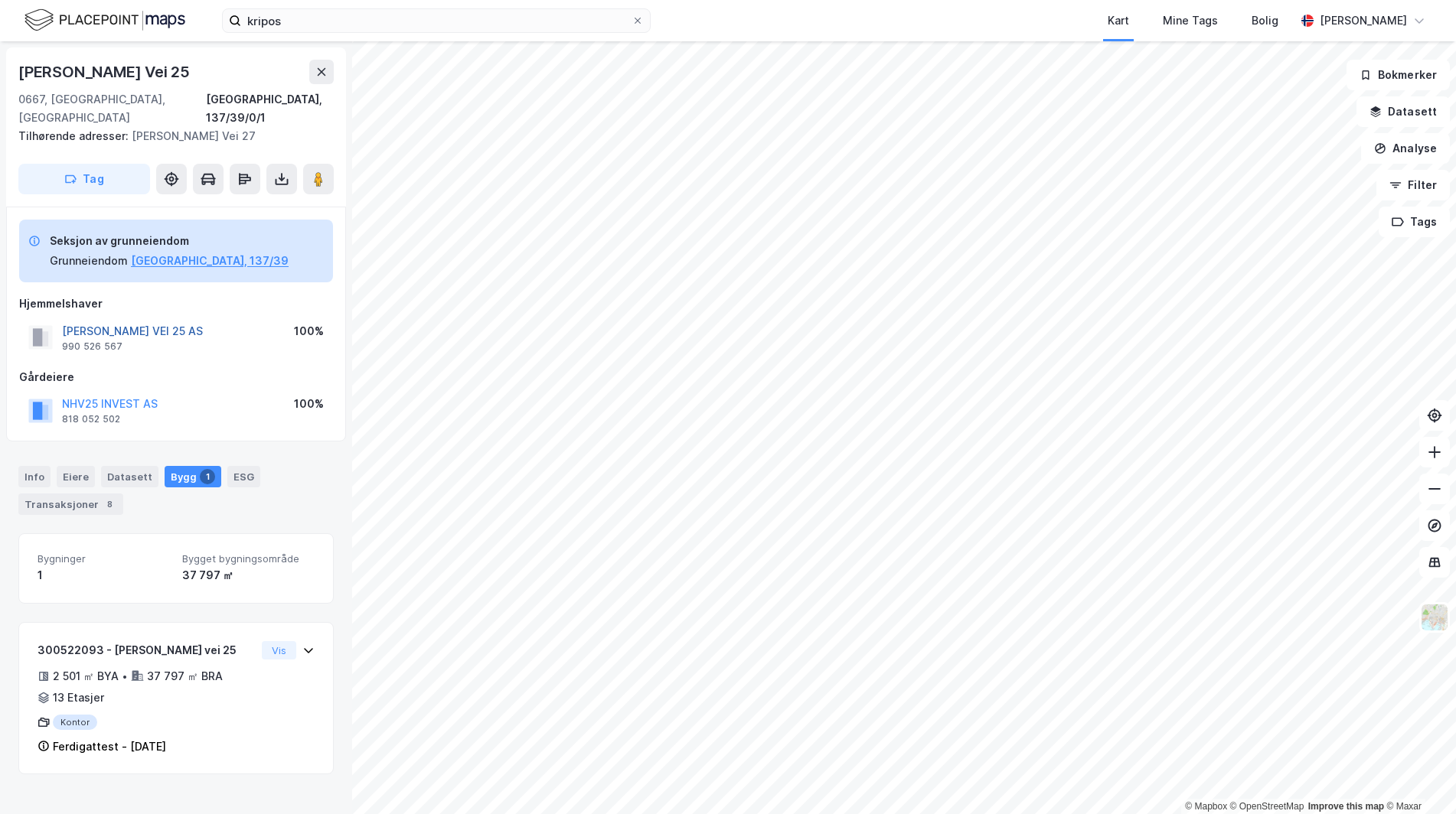
click at [0, 0] on button "NILS HANSENS VEI 25 AS" at bounding box center [0, 0] width 0 height 0
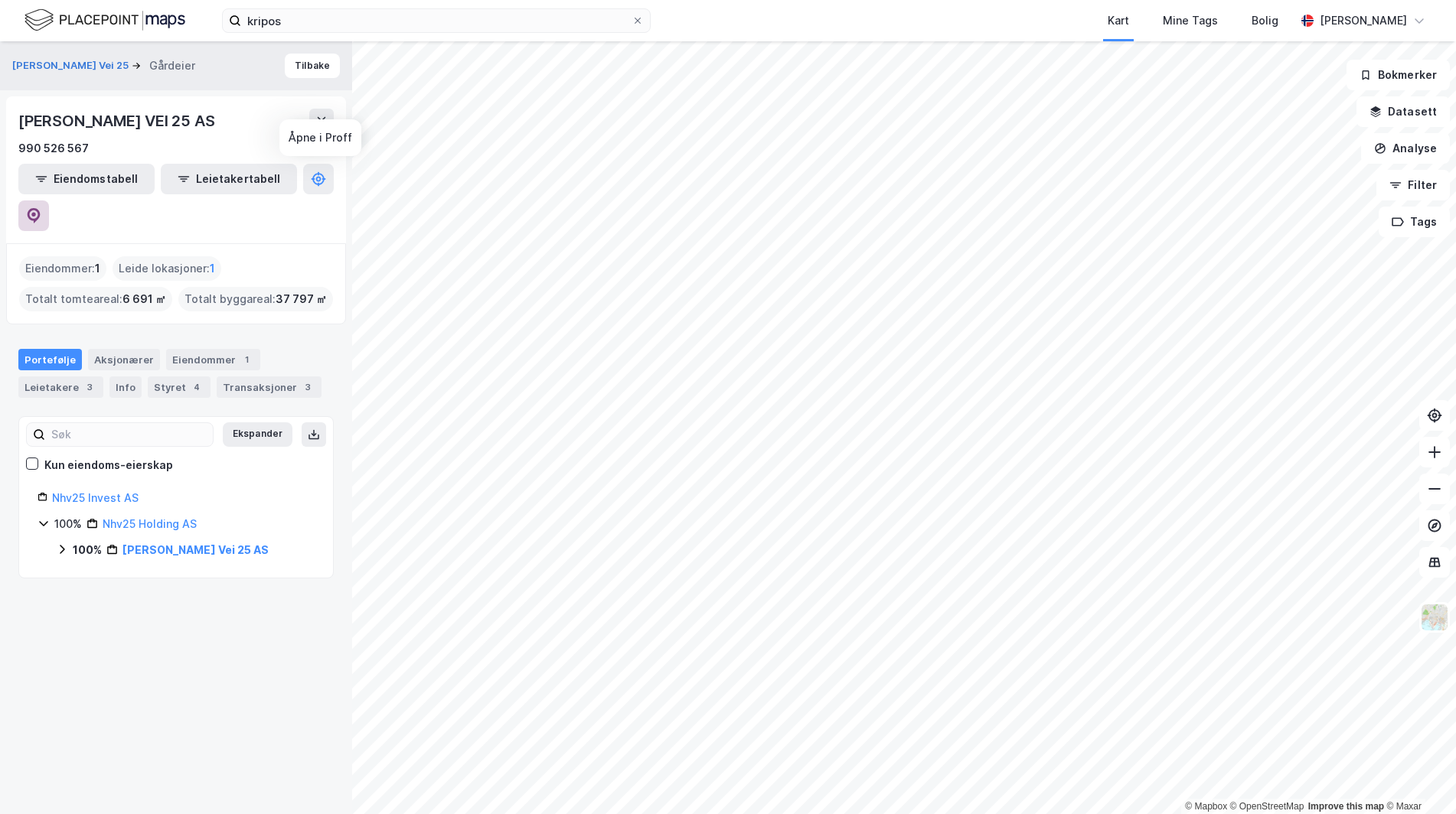
click at [42, 208] on icon at bounding box center [33, 216] width 15 height 15
